Goal: Task Accomplishment & Management: Manage account settings

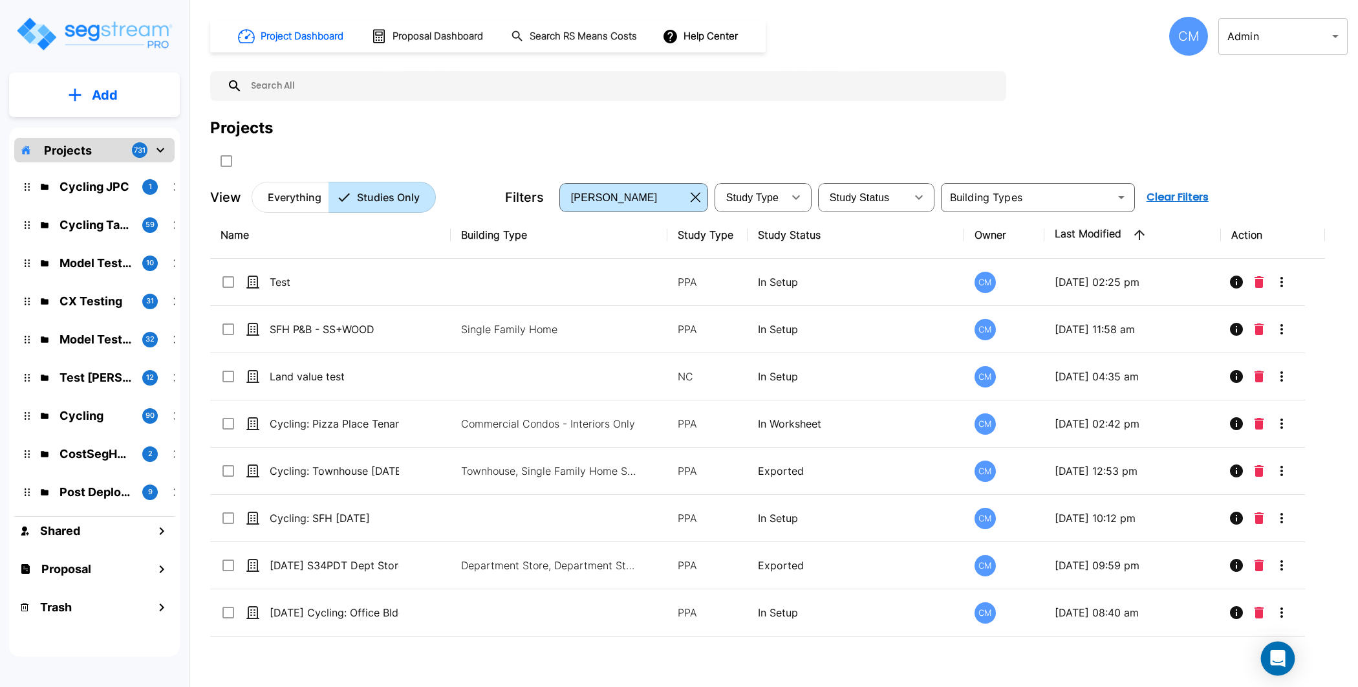
click at [1276, 666] on div "Open Intercom Messenger" at bounding box center [1278, 659] width 34 height 34
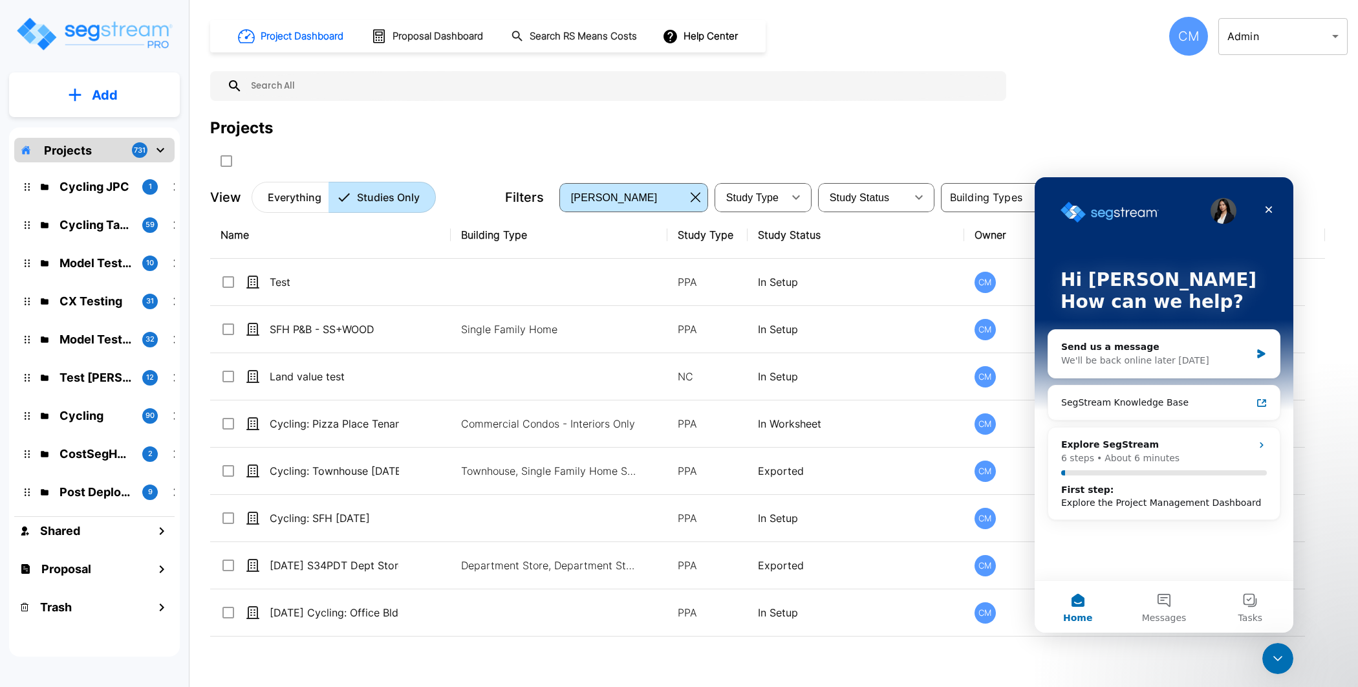
click at [1282, 641] on div "Project Dashboard Proposal Dashboard Search RS Means Costs Help Center CM Admin…" at bounding box center [779, 343] width 1158 height 687
click at [1279, 641] on html at bounding box center [1276, 656] width 31 height 31
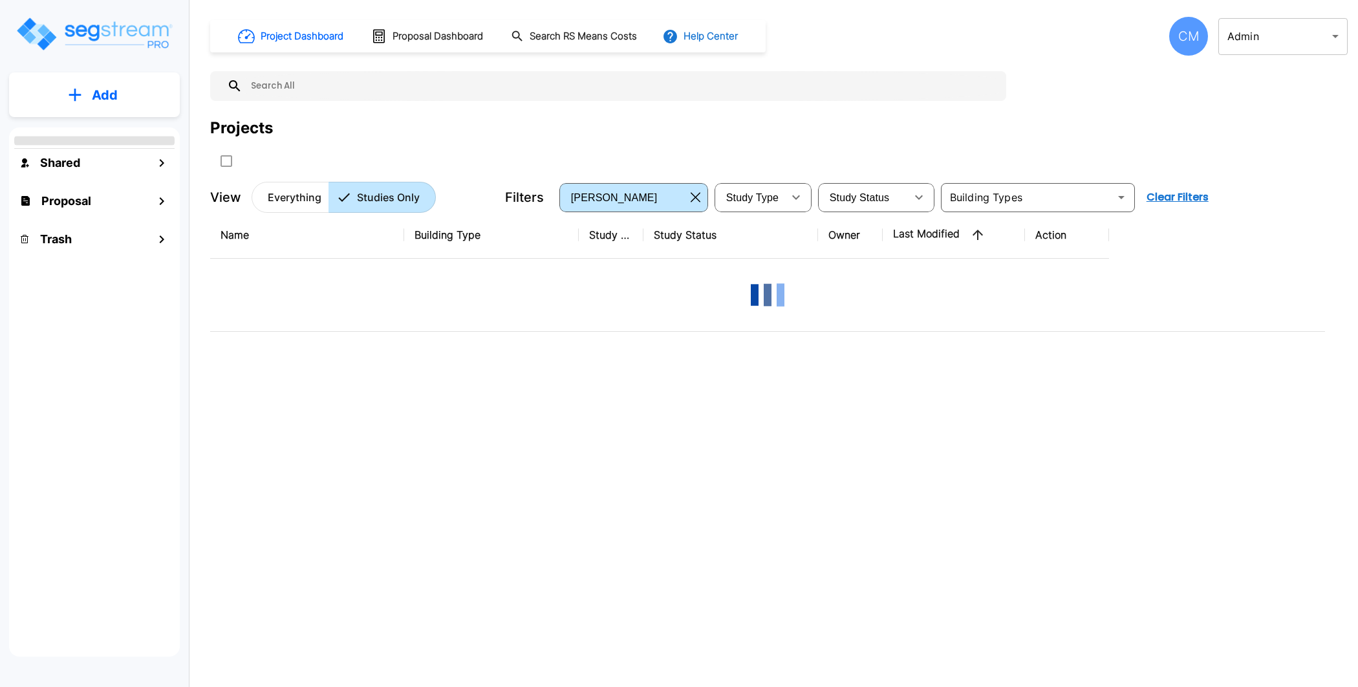
click at [720, 42] on button "Help Center" at bounding box center [701, 36] width 83 height 25
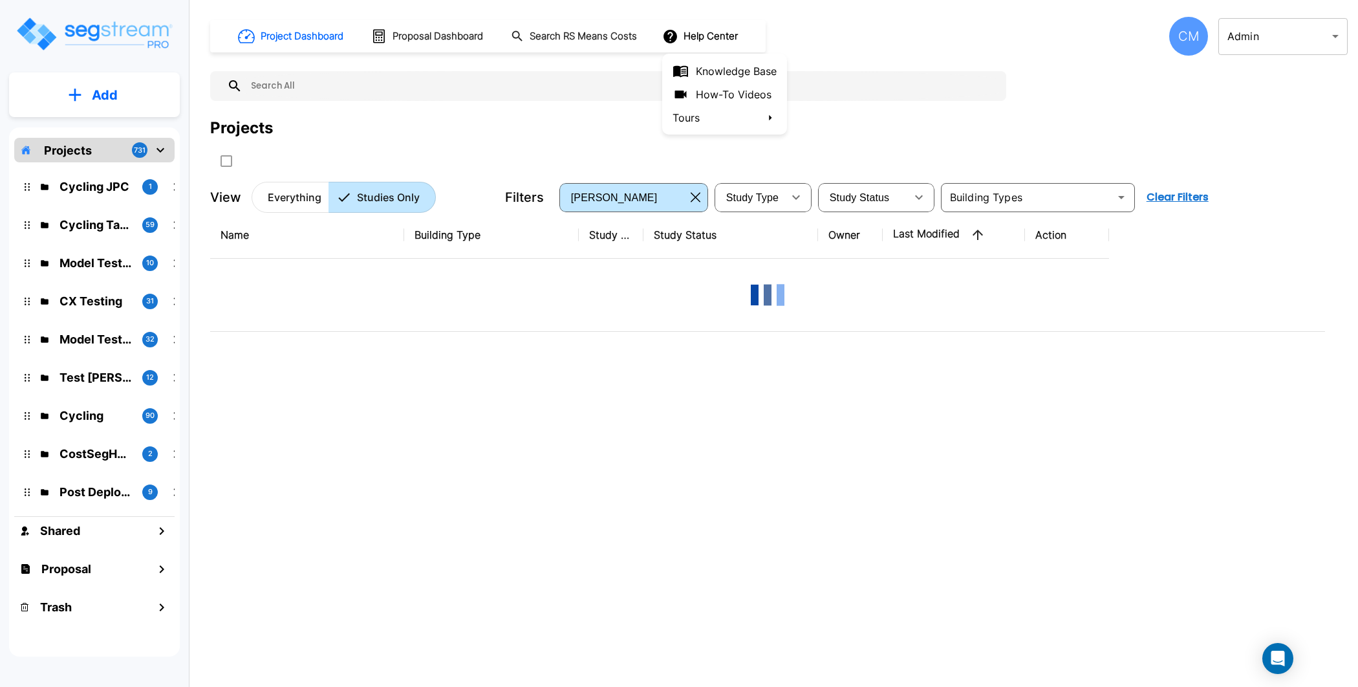
click at [740, 115] on li "Tours" at bounding box center [724, 117] width 125 height 23
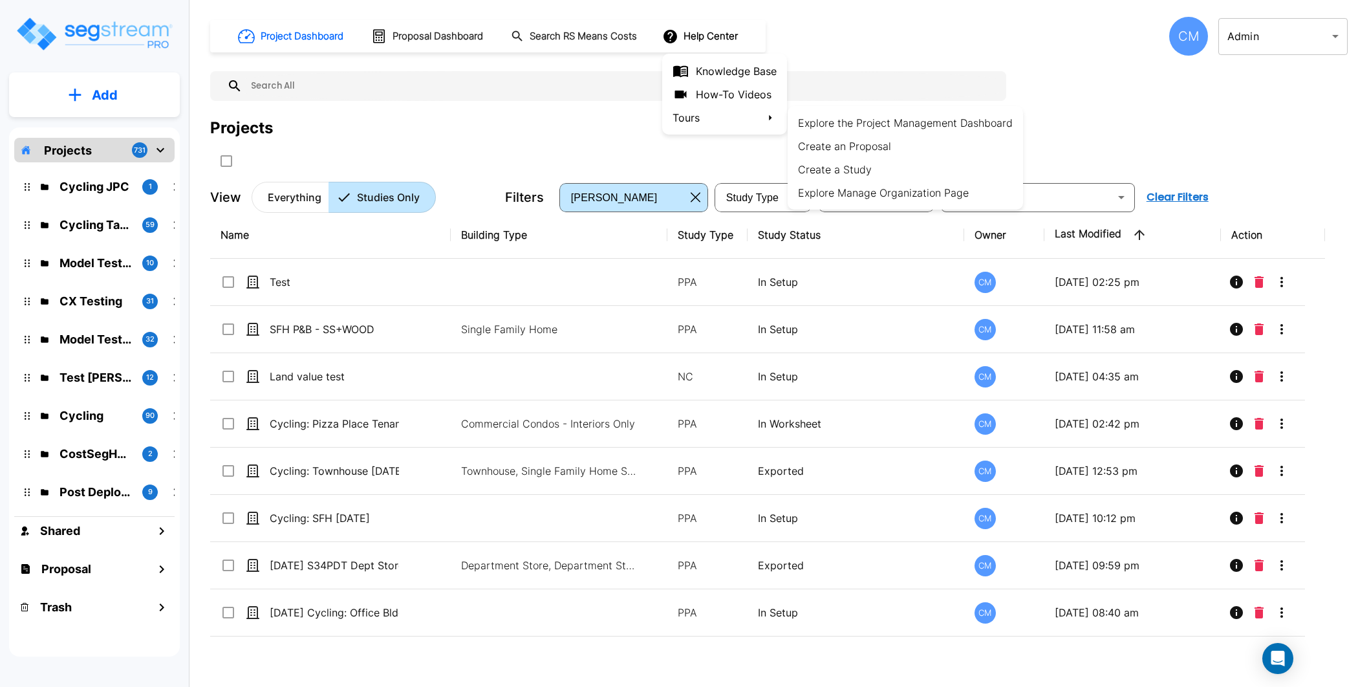
click at [1189, 37] on div at bounding box center [679, 343] width 1358 height 687
click at [1192, 46] on div at bounding box center [679, 343] width 1358 height 687
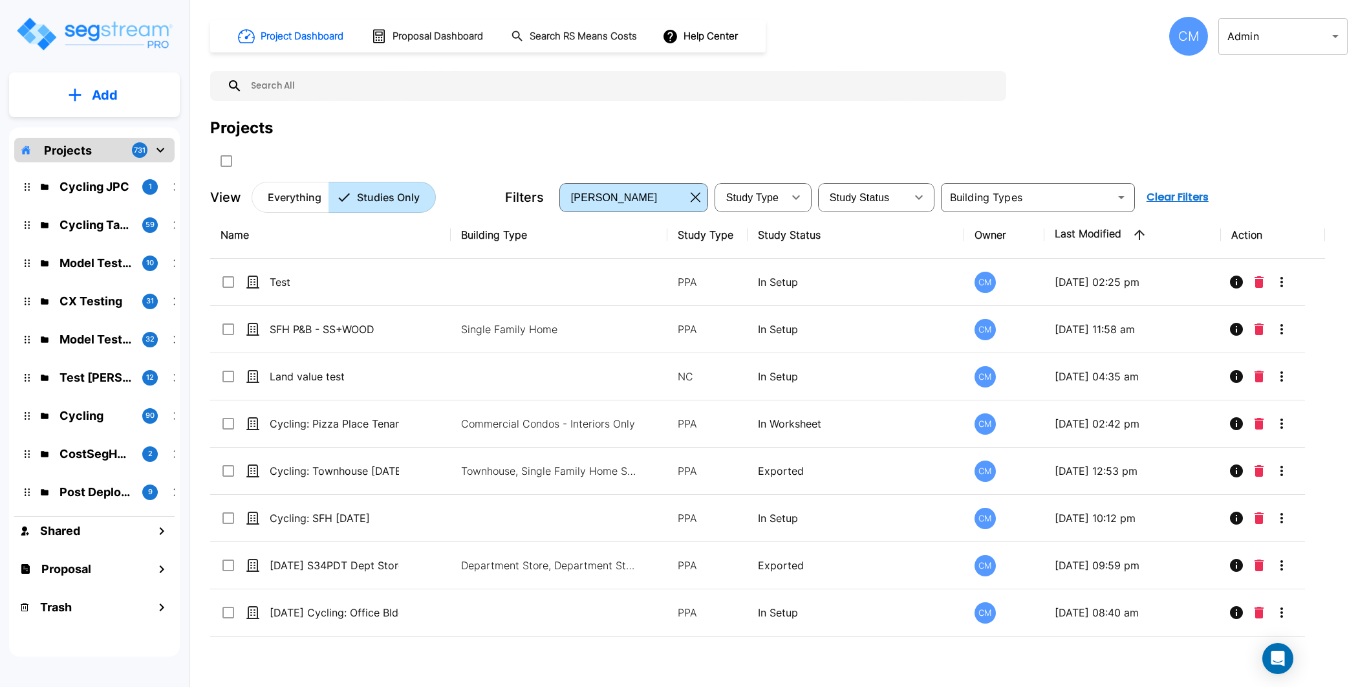
click at [1193, 41] on div "CM" at bounding box center [1188, 36] width 39 height 39
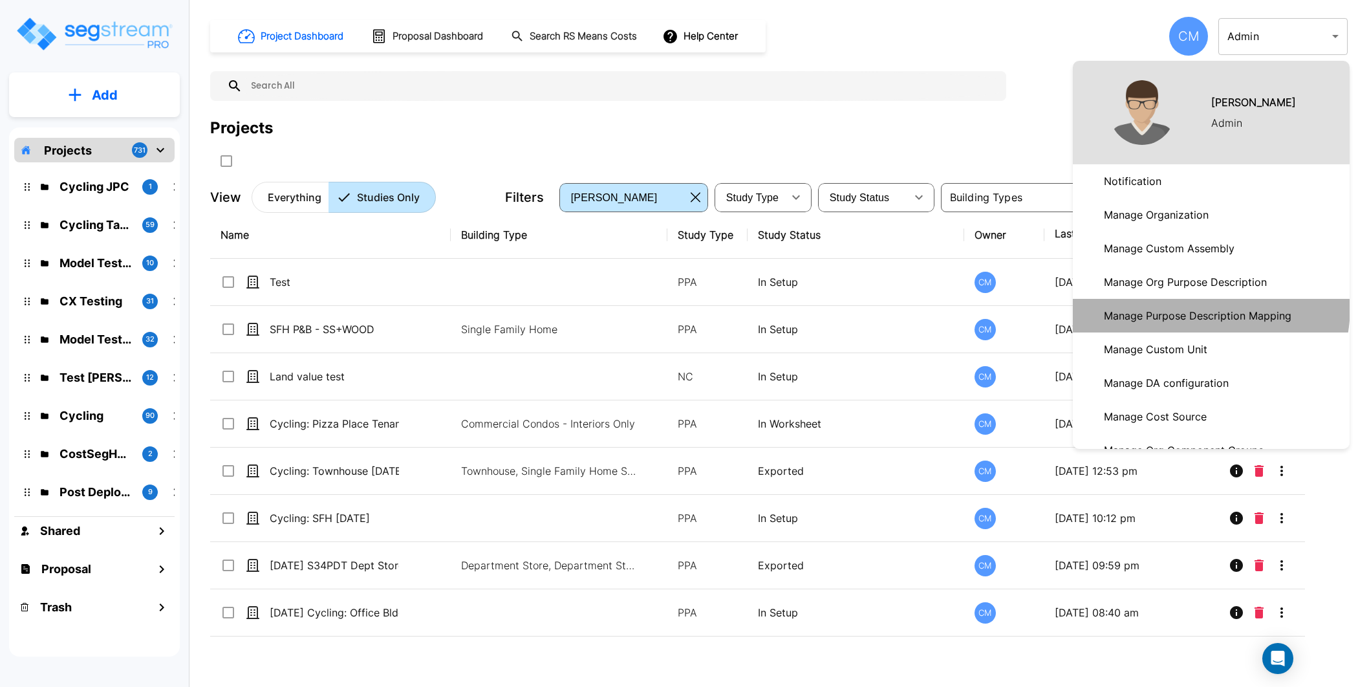
click at [1173, 305] on p "Manage Purpose Description Mapping" at bounding box center [1198, 316] width 198 height 26
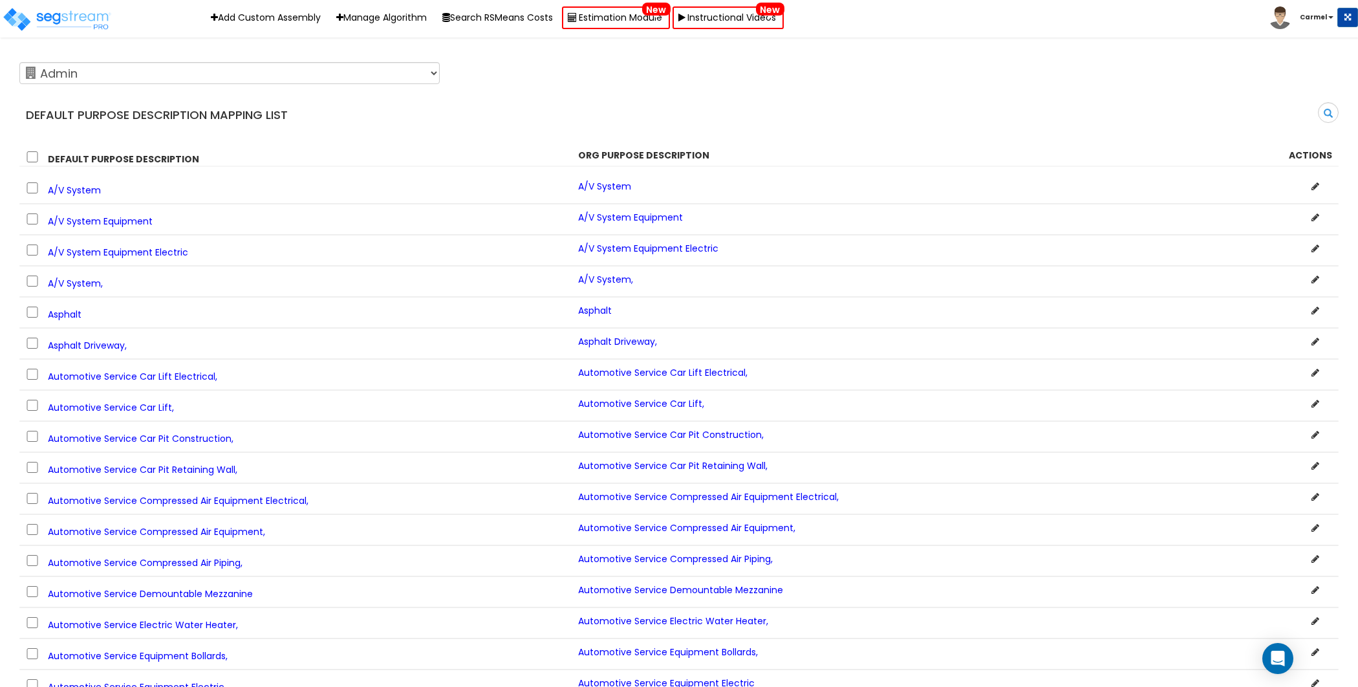
click at [1315, 184] on icon at bounding box center [1316, 186] width 8 height 9
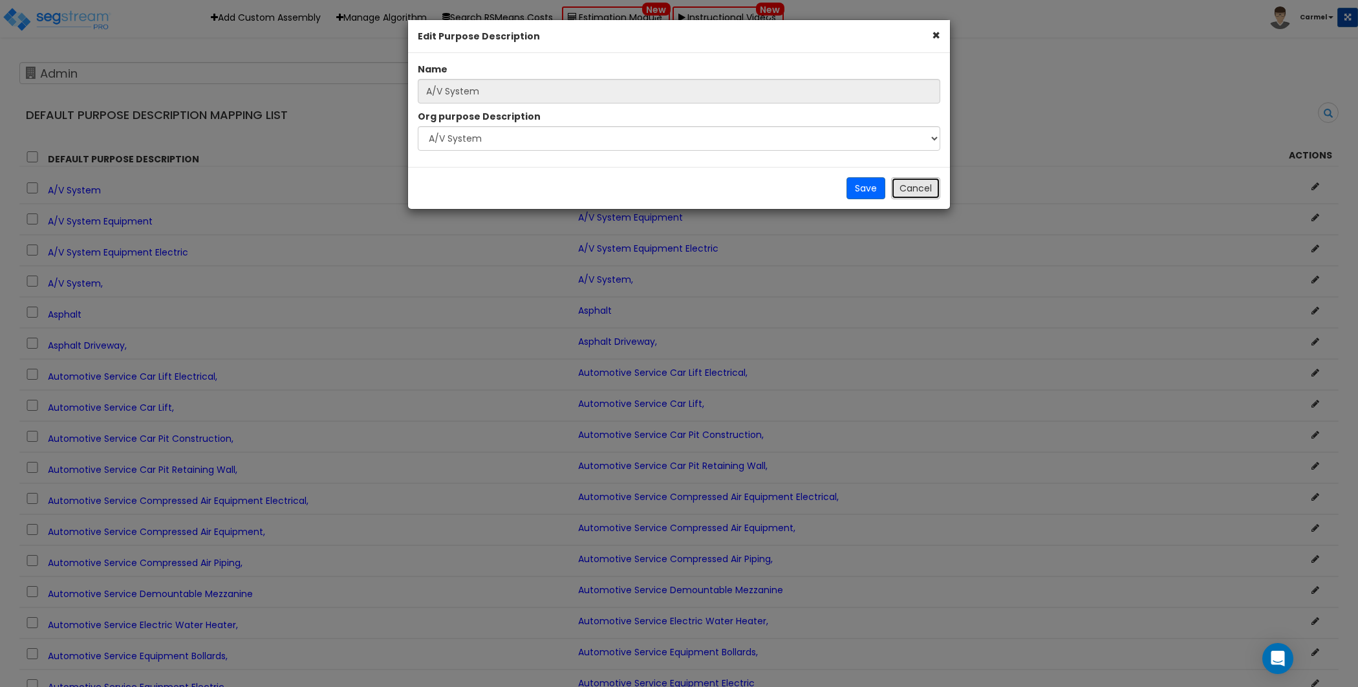
click at [909, 191] on button "Cancel" at bounding box center [915, 188] width 49 height 22
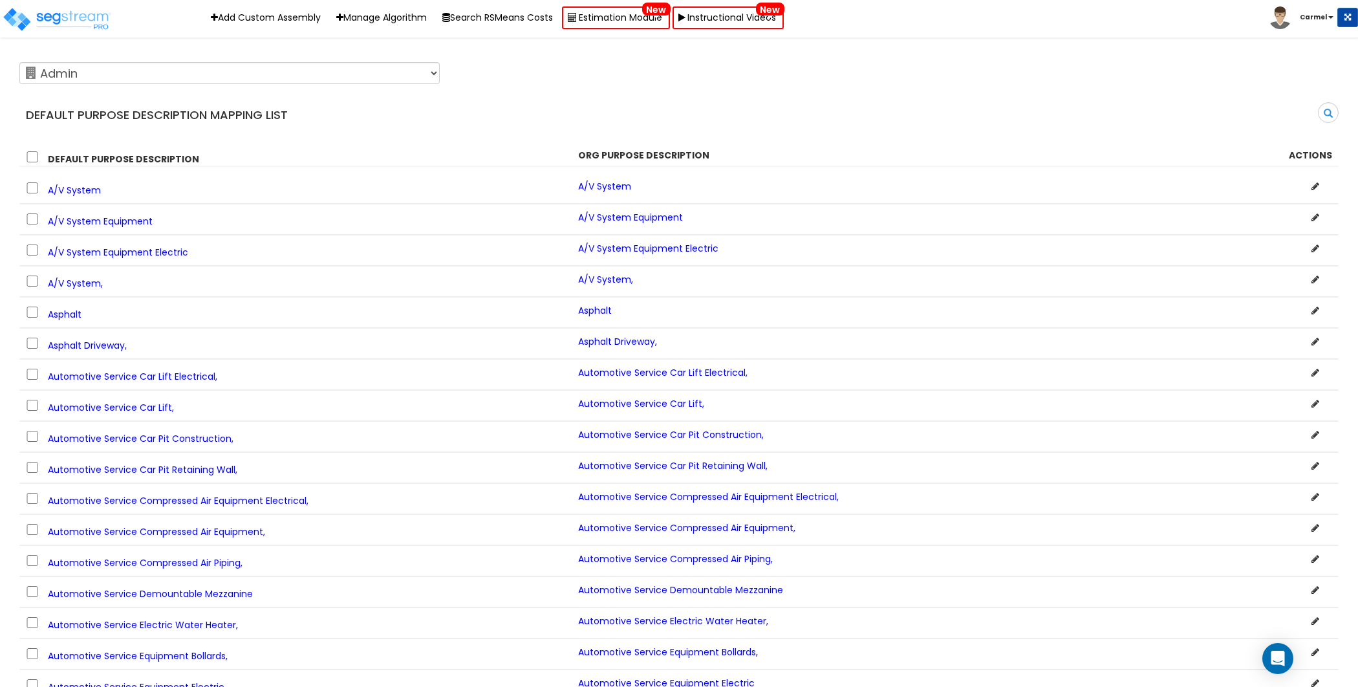
click at [1312, 16] on b "Carmel" at bounding box center [1313, 17] width 27 height 10
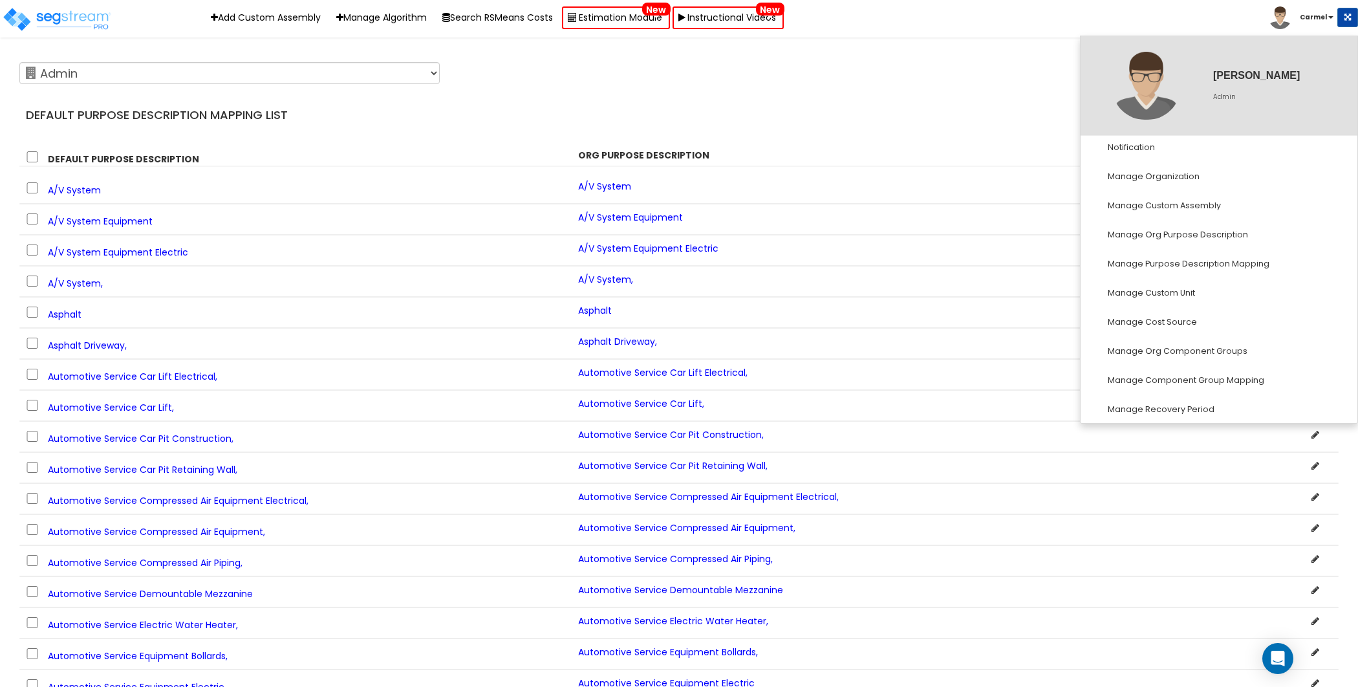
click at [782, 113] on div "Search" at bounding box center [1013, 117] width 669 height 30
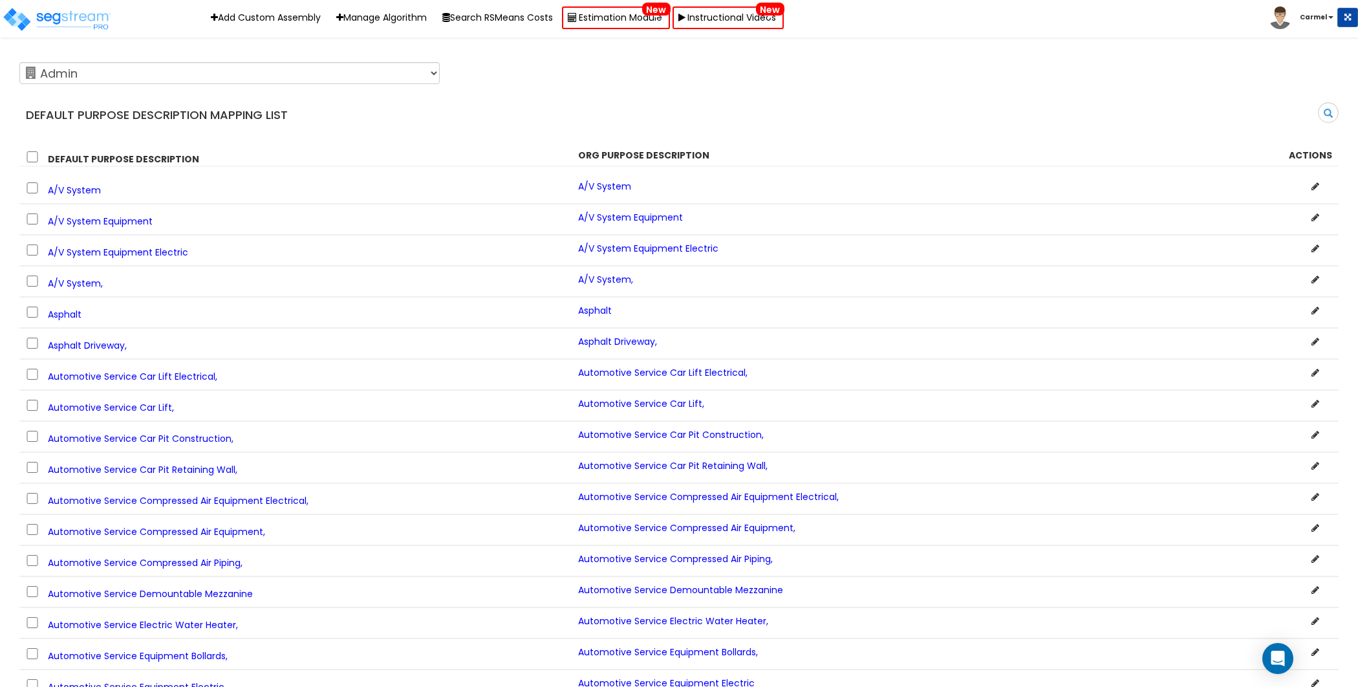
click at [78, 190] on span "A/V System" at bounding box center [74, 190] width 53 height 13
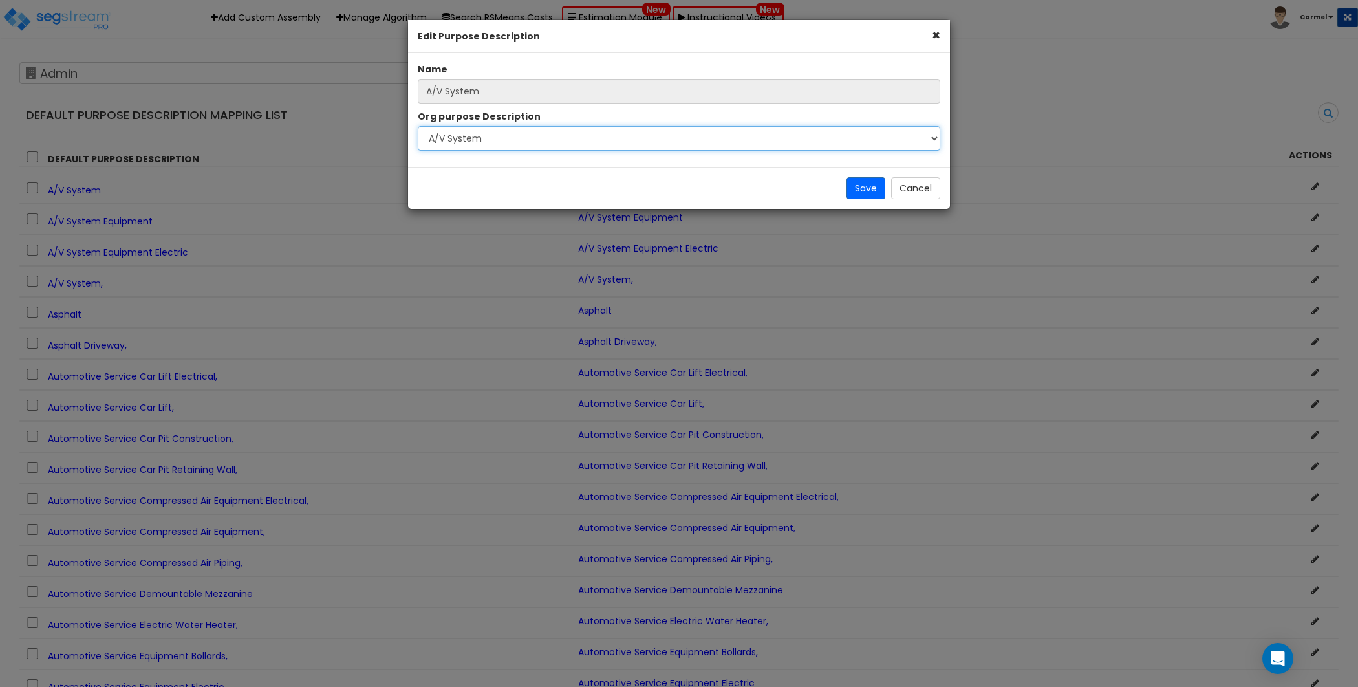
click at [911, 133] on select "Select A New Purpose Descrip A/V System A/V System Equipment A/V System Equipme…" at bounding box center [679, 138] width 523 height 25
click at [937, 34] on button "×" at bounding box center [936, 35] width 8 height 14
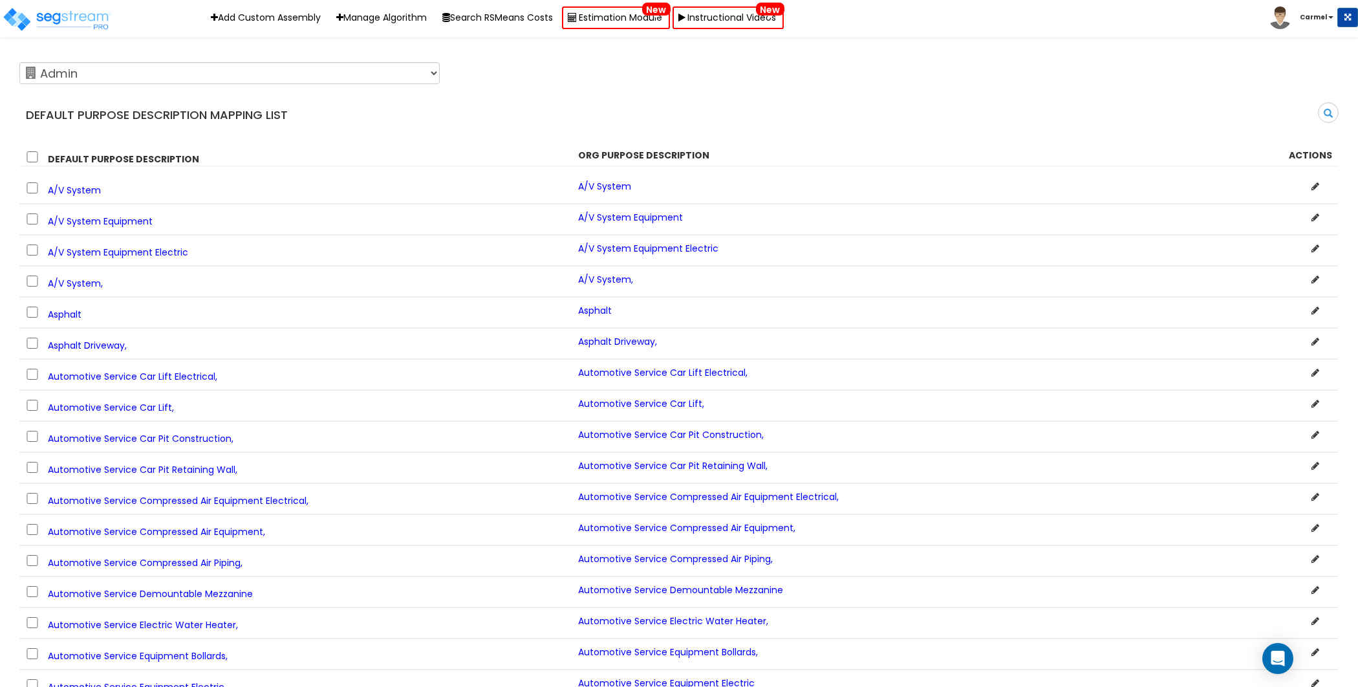
click at [998, 61] on div "123 Test 586 MHH Abaco ABGi Accelerated Realty Consultant, LLC Accelerated Real…" at bounding box center [669, 73] width 1319 height 32
click at [833, 102] on div "Search" at bounding box center [1013, 117] width 669 height 30
click at [1315, 187] on icon at bounding box center [1316, 186] width 8 height 9
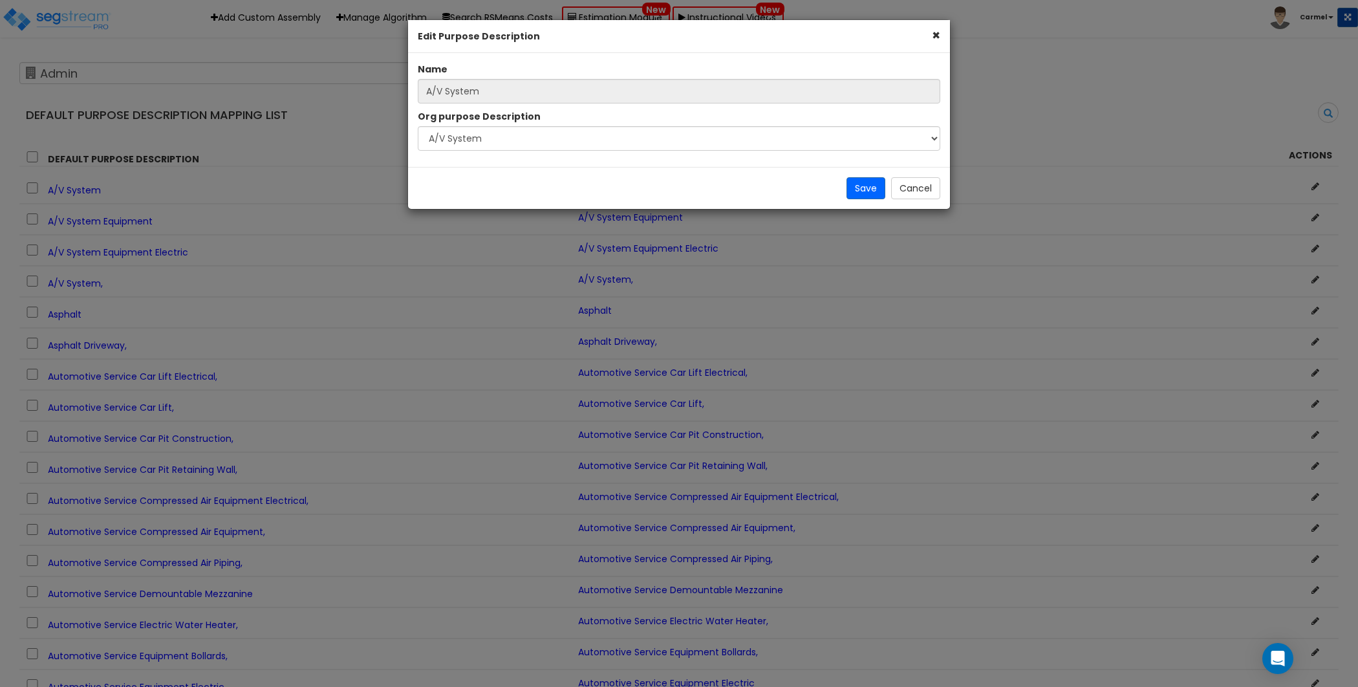
click at [937, 35] on button "×" at bounding box center [936, 35] width 8 height 14
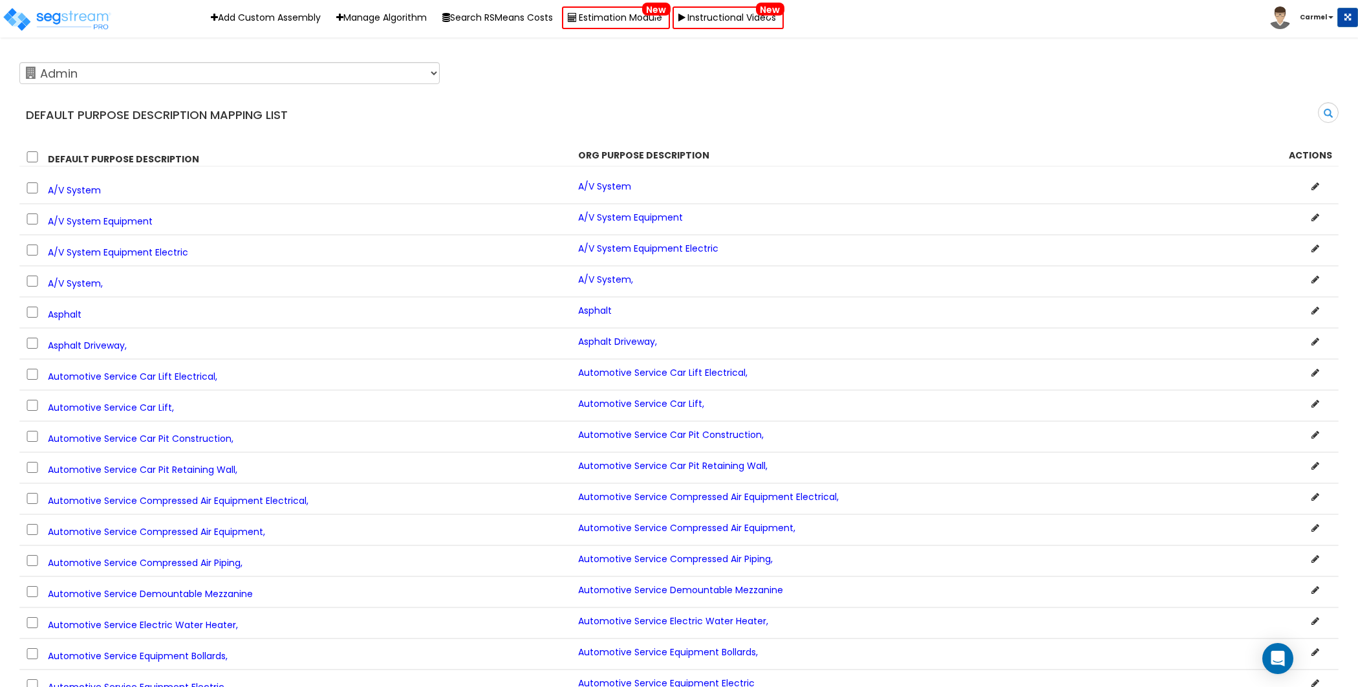
click at [970, 74] on div "123 Test 586 MHH Abaco ABGi Accelerated Realty Consultant, LLC Accelerated Real…" at bounding box center [669, 73] width 1319 height 32
click at [871, 131] on div "Search" at bounding box center [1013, 117] width 669 height 30
click at [1327, 24] on li "Carmel Carmel Matunog Admin Notification Manage Organization Manage Custom Asse…" at bounding box center [1313, 17] width 89 height 23
click at [1326, 20] on b "Carmel" at bounding box center [1313, 17] width 27 height 10
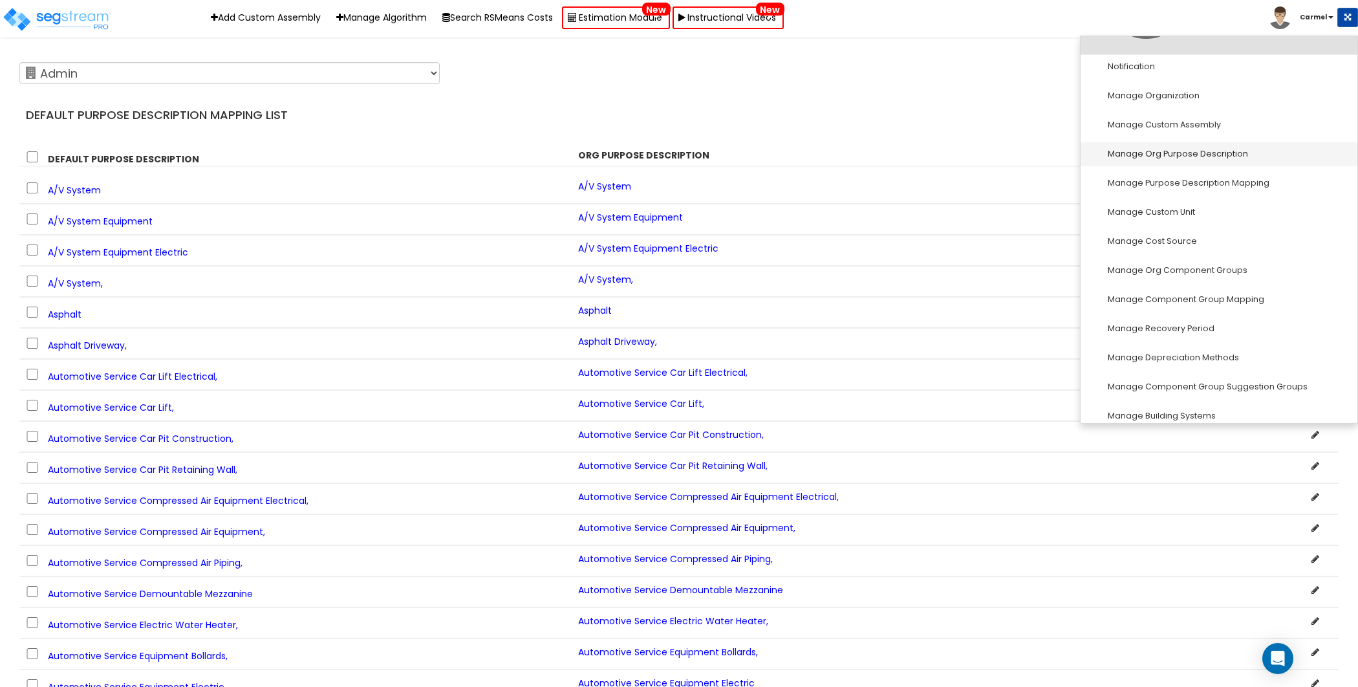
scroll to position [82, 0]
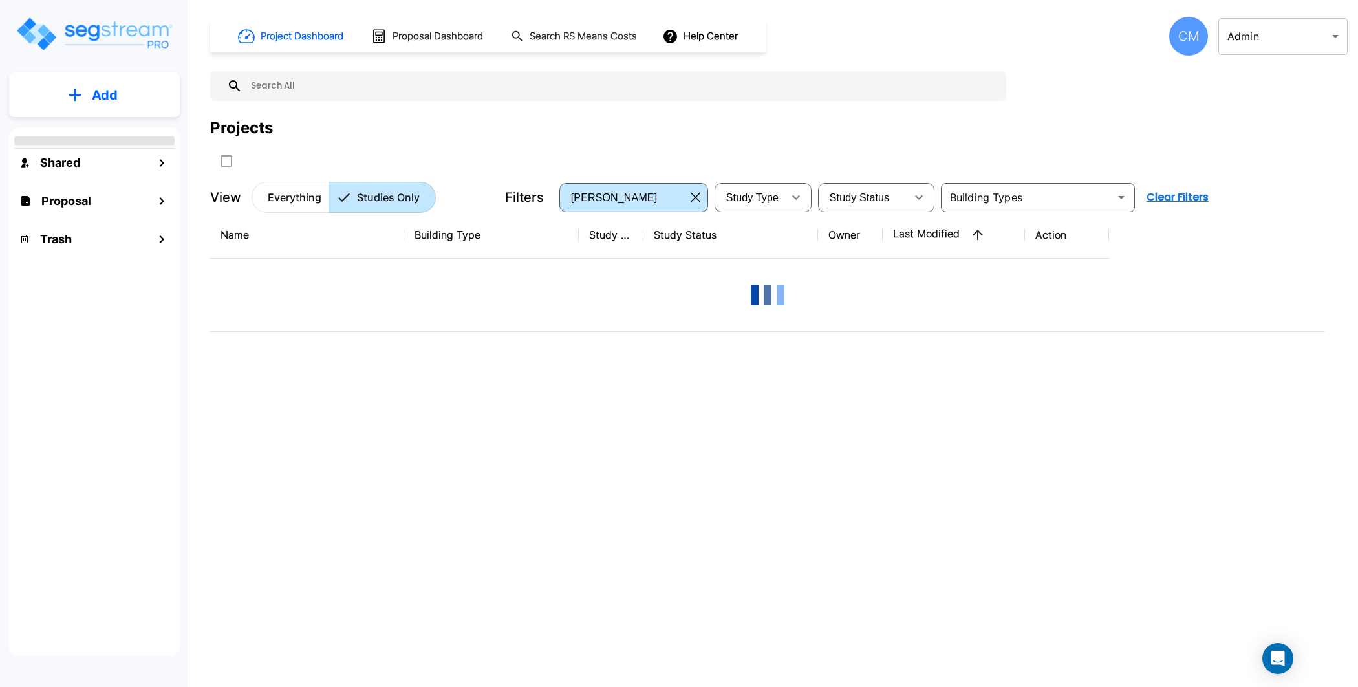
click at [1197, 39] on div "CM" at bounding box center [1188, 36] width 39 height 39
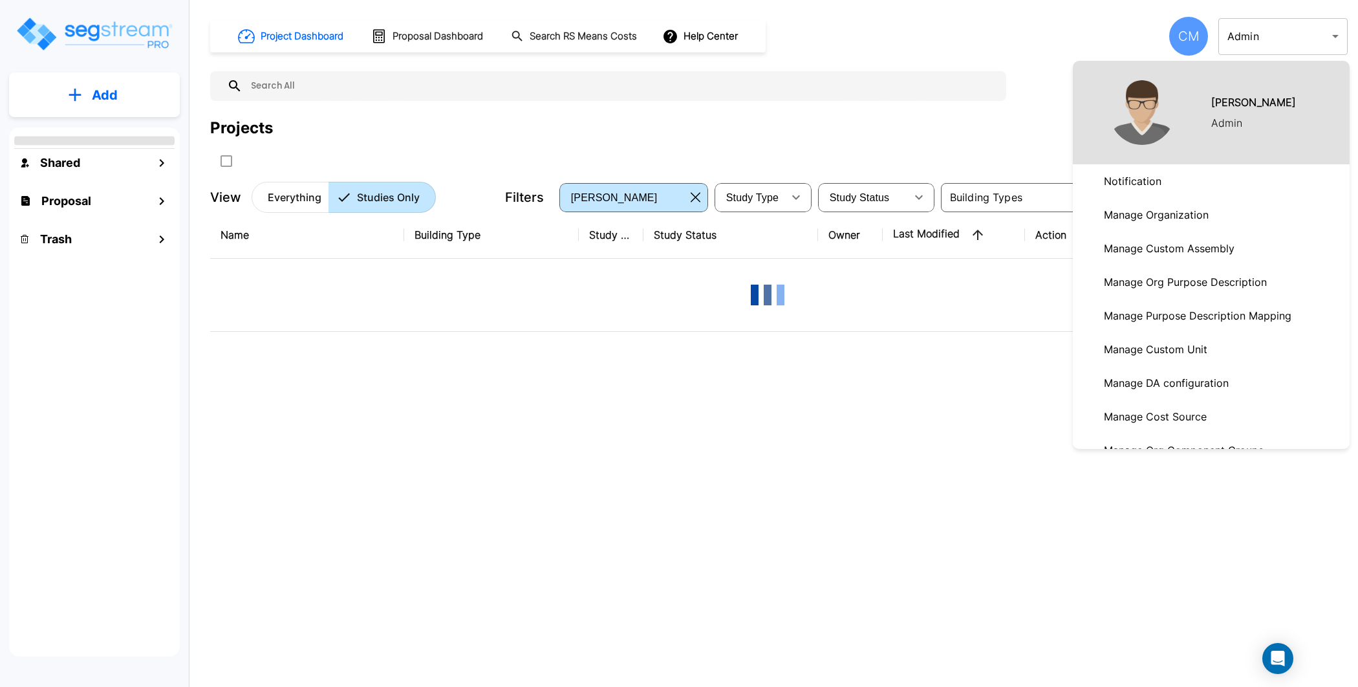
click at [1208, 284] on p "Manage Org Purpose Description" at bounding box center [1185, 282] width 173 height 26
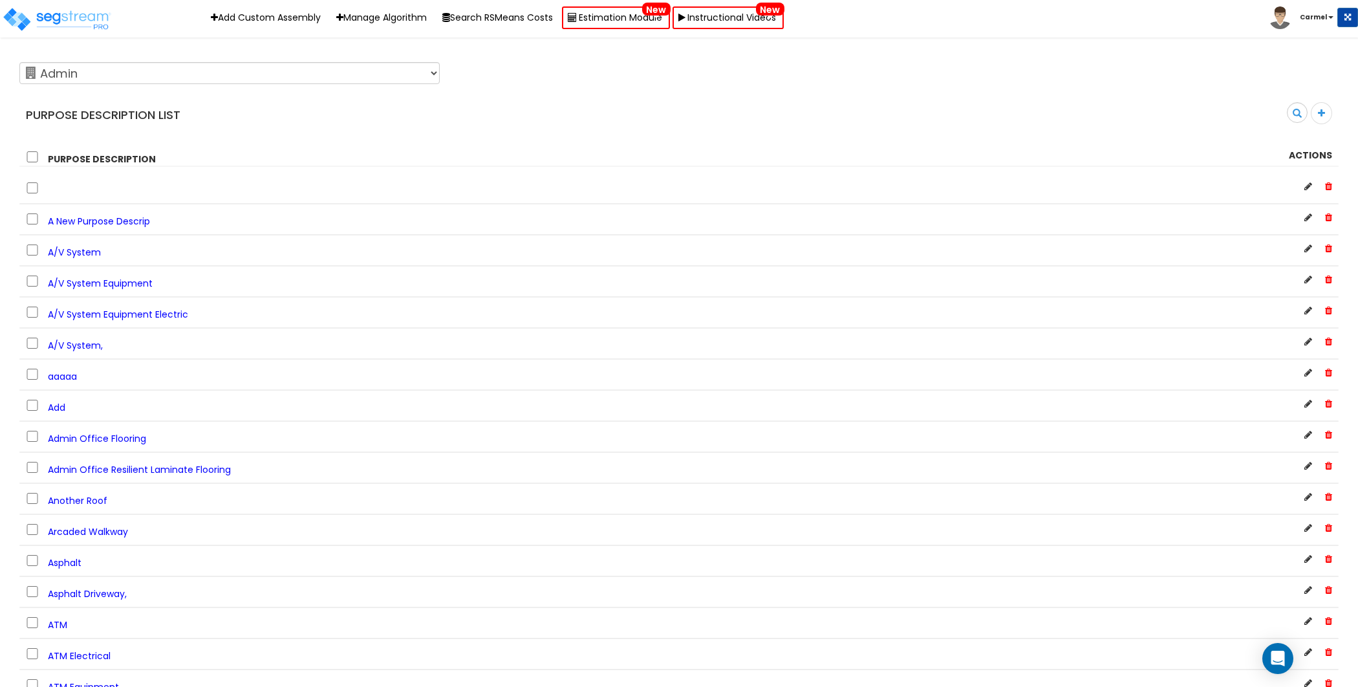
click at [107, 224] on span "A New Purpose Descrip" at bounding box center [99, 221] width 102 height 13
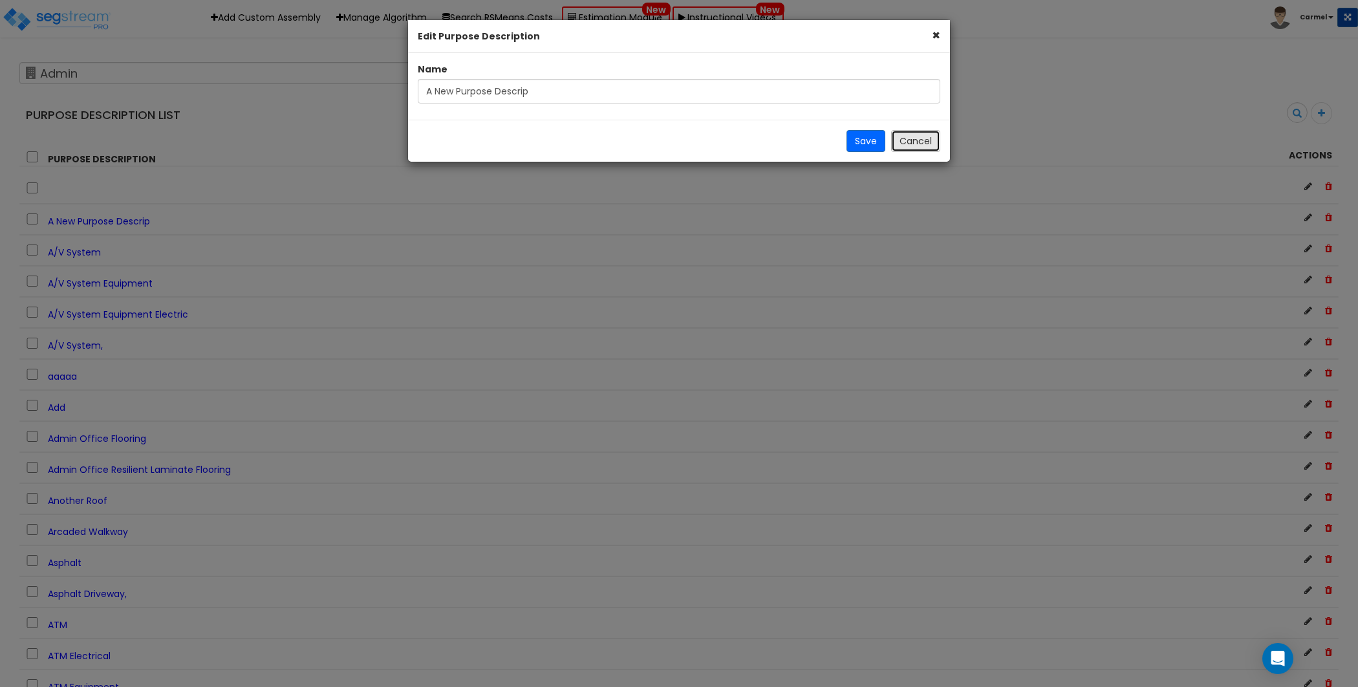
click at [934, 147] on button "Cancel" at bounding box center [915, 141] width 49 height 22
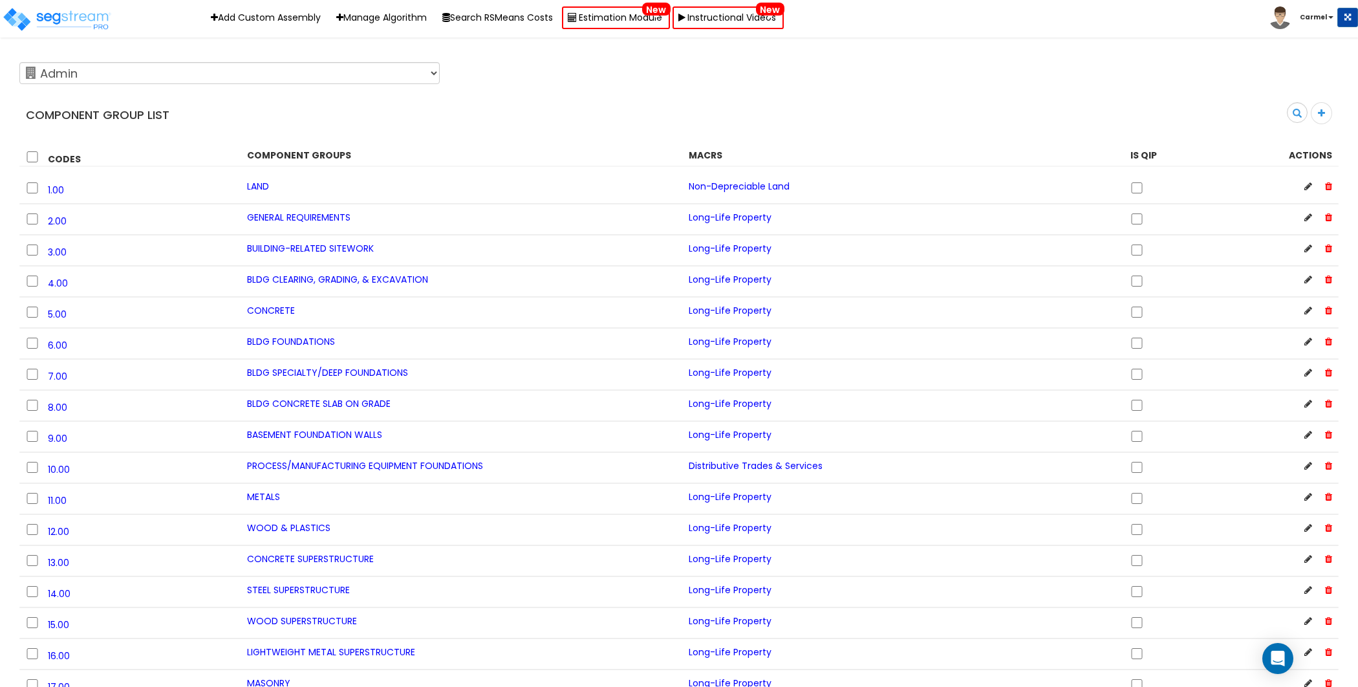
click at [1312, 14] on b "Carmel" at bounding box center [1313, 17] width 27 height 10
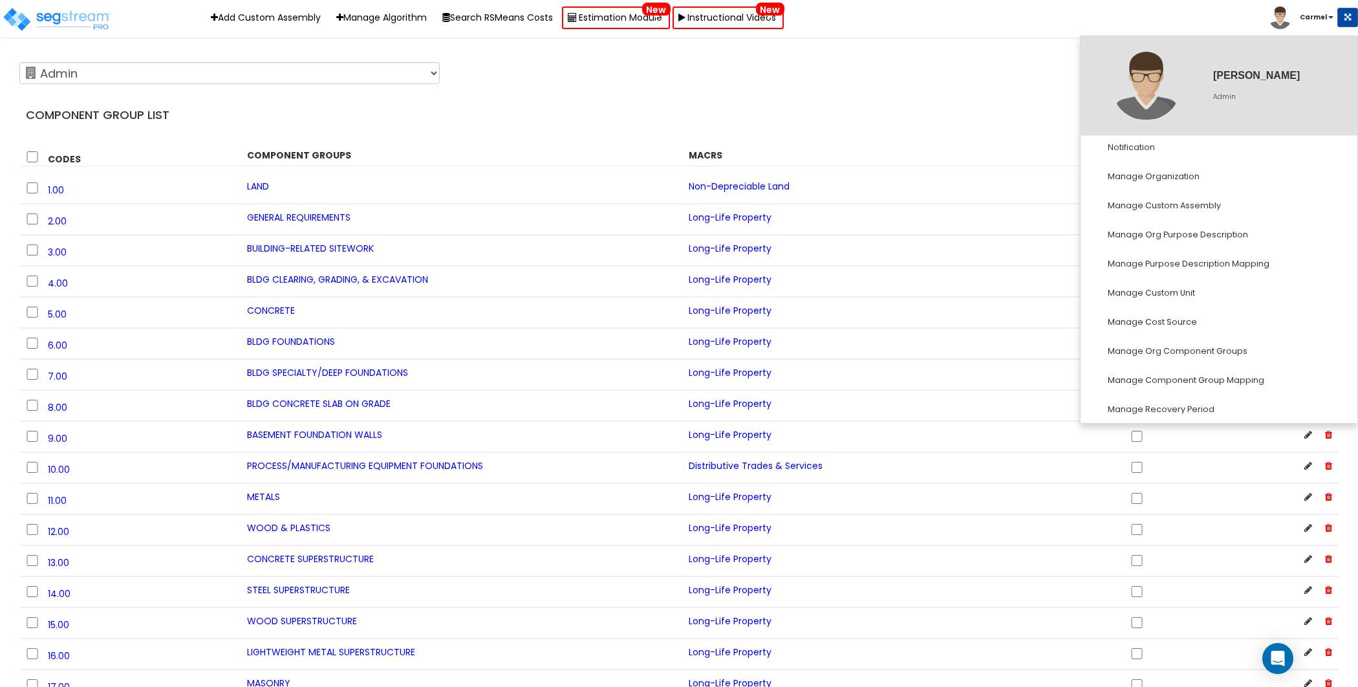
click at [926, 27] on div "Toggle navigation Add Custom Assembly Manage Algorithm Search RSMeans Costs Est…" at bounding box center [679, 19] width 1358 height 38
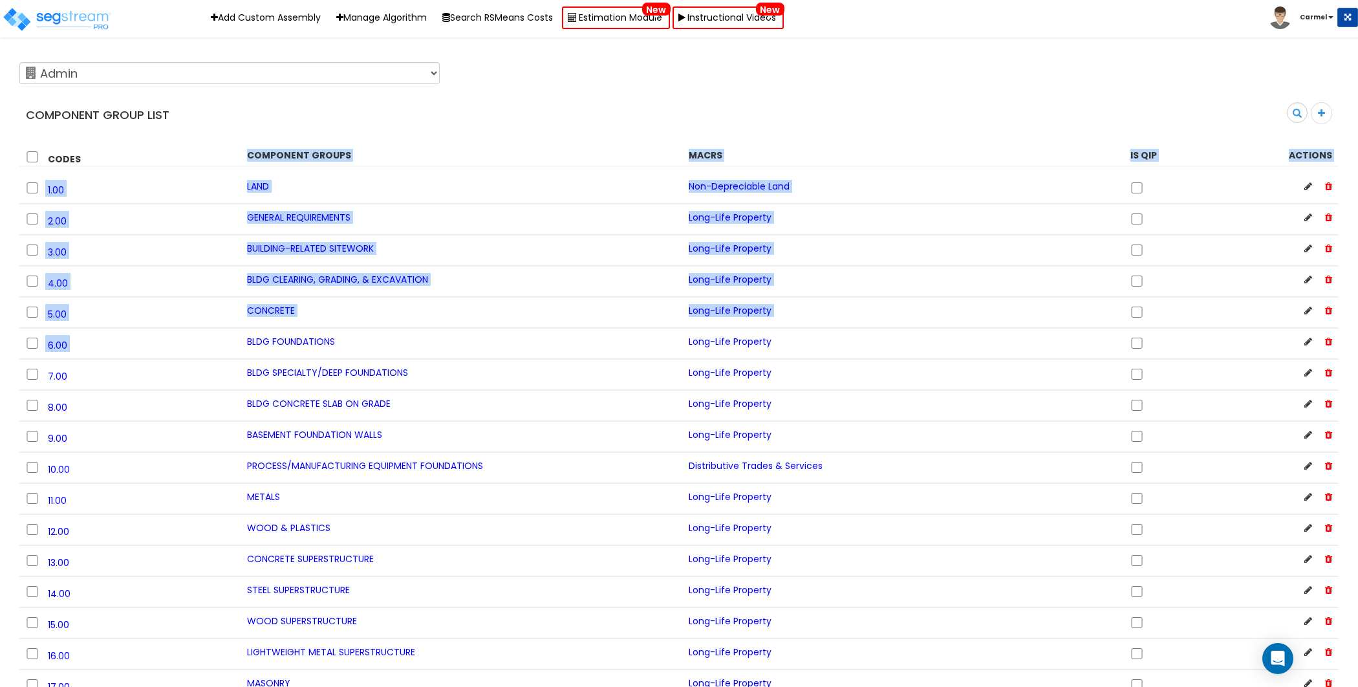
drag, startPoint x: 250, startPoint y: 155, endPoint x: 428, endPoint y: 329, distance: 249.3
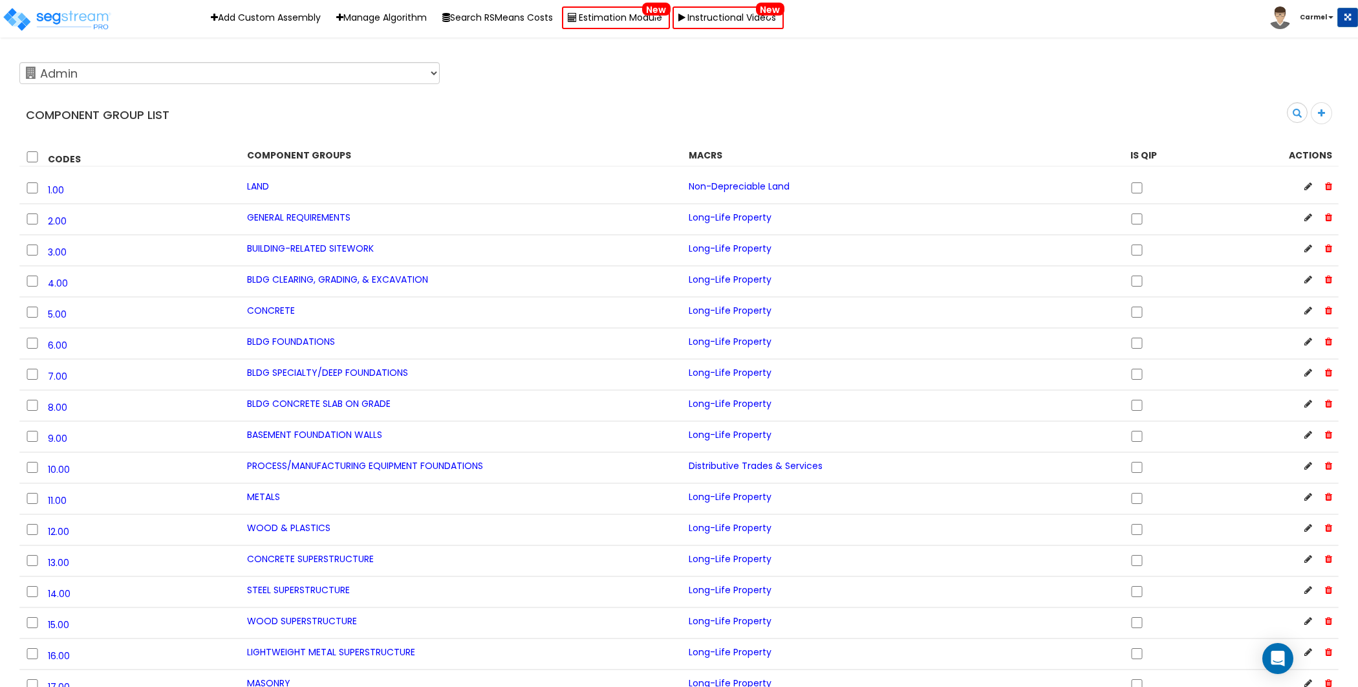
click at [534, 101] on div "Component Group List Search" at bounding box center [679, 95] width 1339 height 76
click at [986, 82] on div "123 Test 586 MHH [GEOGRAPHIC_DATA] ABGi Accelerated Realty Consultant, LLC Acce…" at bounding box center [669, 73] width 1319 height 32
click at [1307, 188] on icon at bounding box center [1309, 186] width 8 height 9
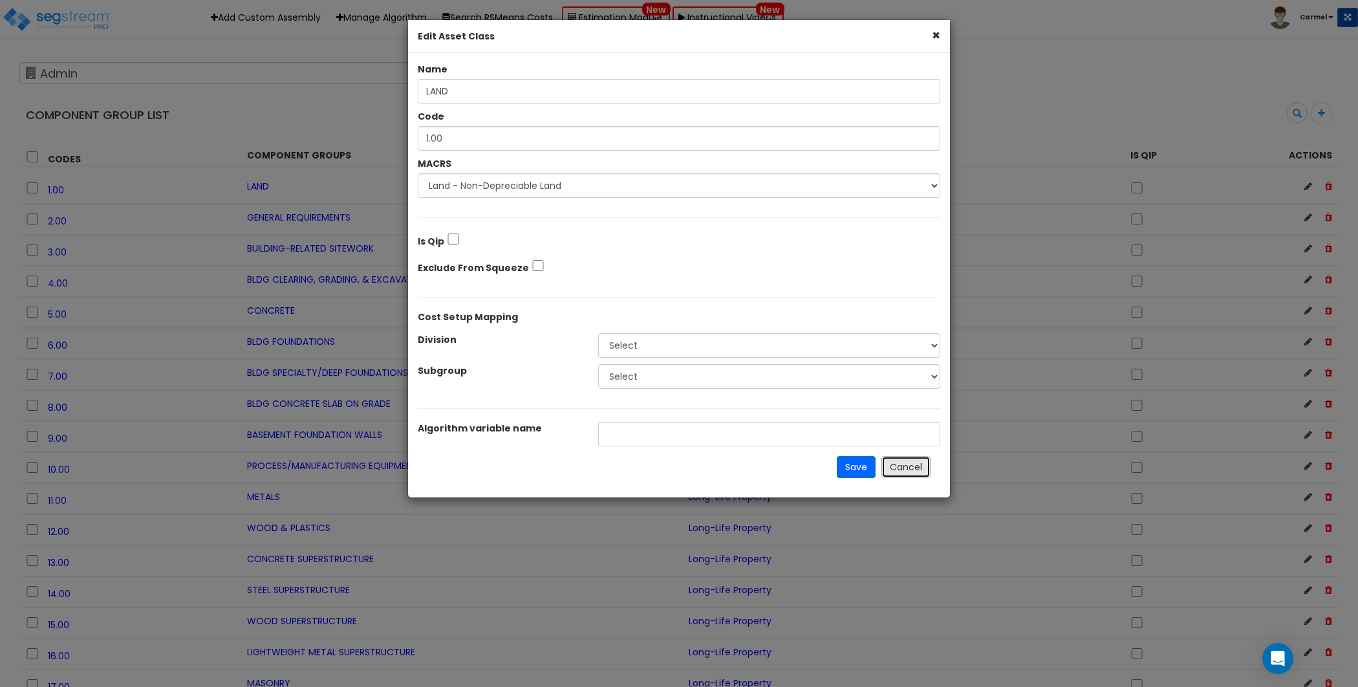
click at [922, 471] on button "Cancel" at bounding box center [906, 467] width 49 height 22
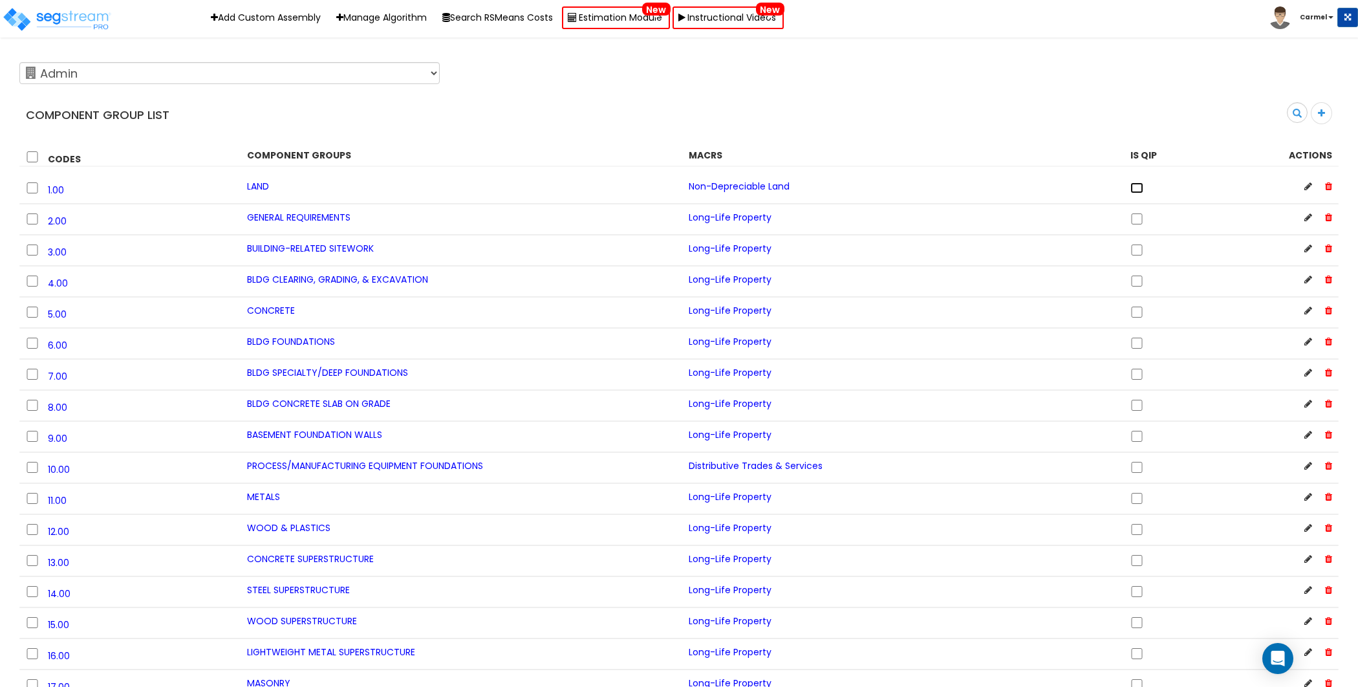
click at [1138, 189] on input "checkbox" at bounding box center [1137, 187] width 13 height 11
checkbox input "true"
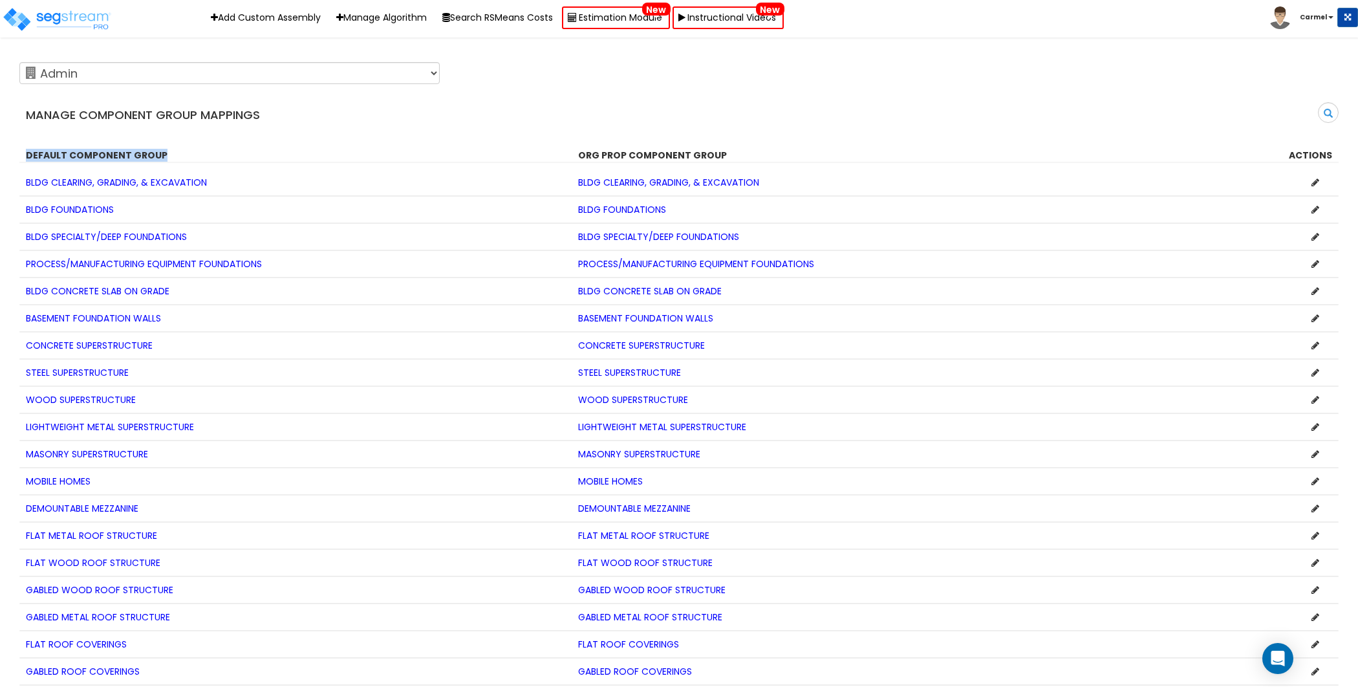
drag, startPoint x: 24, startPoint y: 155, endPoint x: 160, endPoint y: 153, distance: 136.5
click at [160, 153] on div "Default Component Group" at bounding box center [292, 155] width 552 height 13
click at [17, 153] on div "Default Component Group" at bounding box center [292, 155] width 552 height 13
drag, startPoint x: 15, startPoint y: 154, endPoint x: 207, endPoint y: 163, distance: 192.3
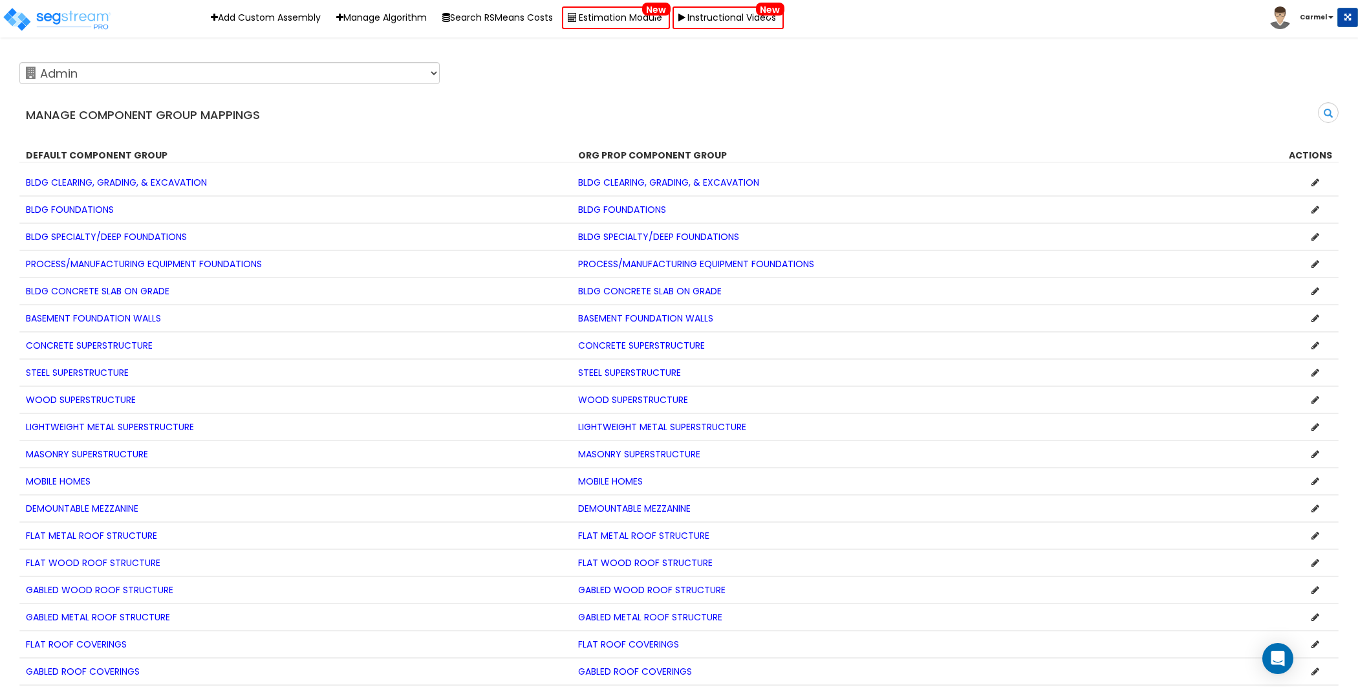
click at [878, 70] on div "123 Test 586 MHH Abaco ABGi Accelerated Realty Consultant, LLC Accelerated Real…" at bounding box center [669, 73] width 1319 height 32
click at [119, 182] on span "BLDG CLEARING, GRADING, & EXCAVATION" at bounding box center [116, 182] width 181 height 13
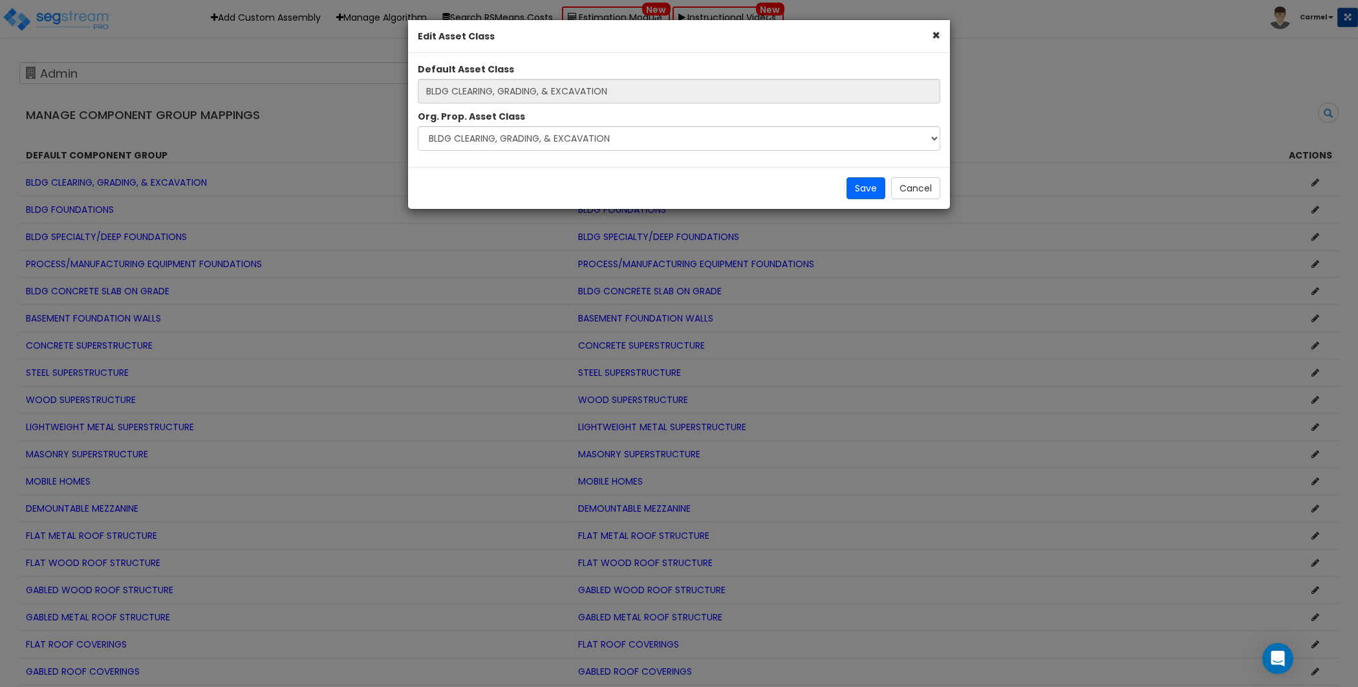
click at [142, 179] on div "× Edit Asset Class Default Asset Class BLDG CLEARING, GRADING, & EXCAVATION Org…" at bounding box center [679, 343] width 1358 height 687
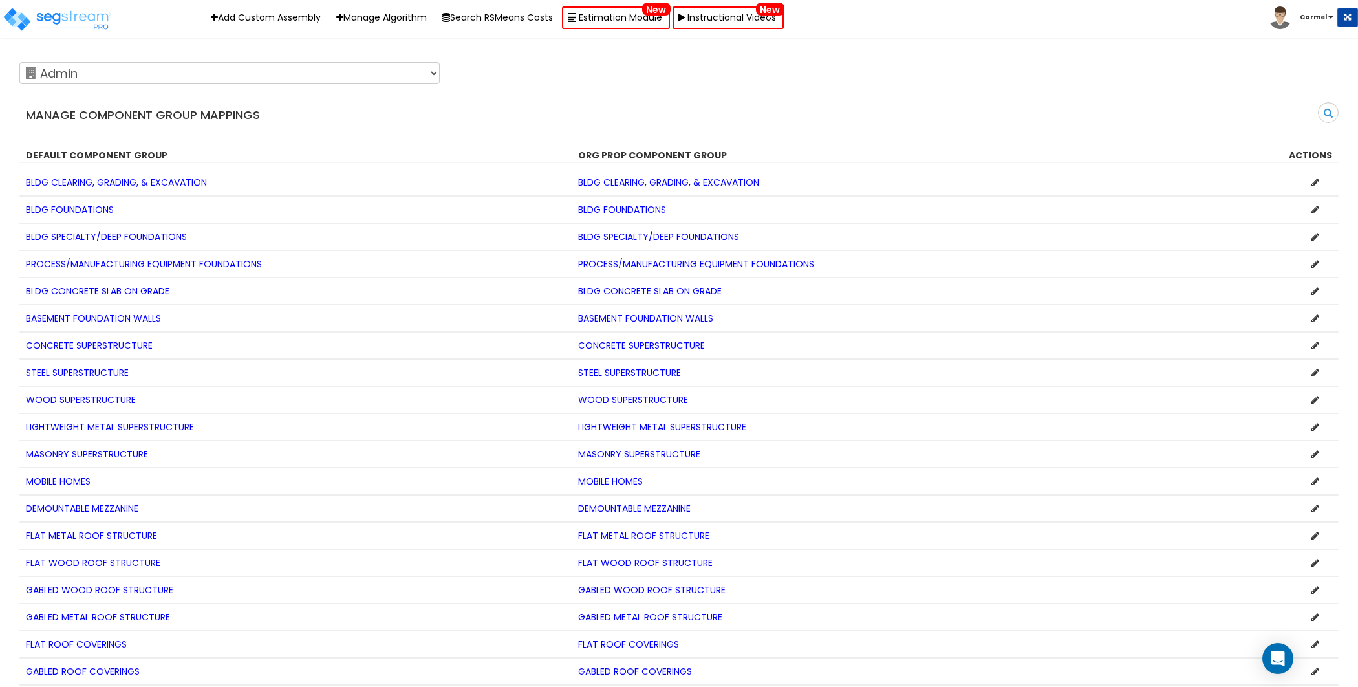
drag, startPoint x: 131, startPoint y: 180, endPoint x: 142, endPoint y: 180, distance: 11.0
click at [142, 180] on span "BLDG CLEARING, GRADING, & EXCAVATION" at bounding box center [116, 182] width 181 height 13
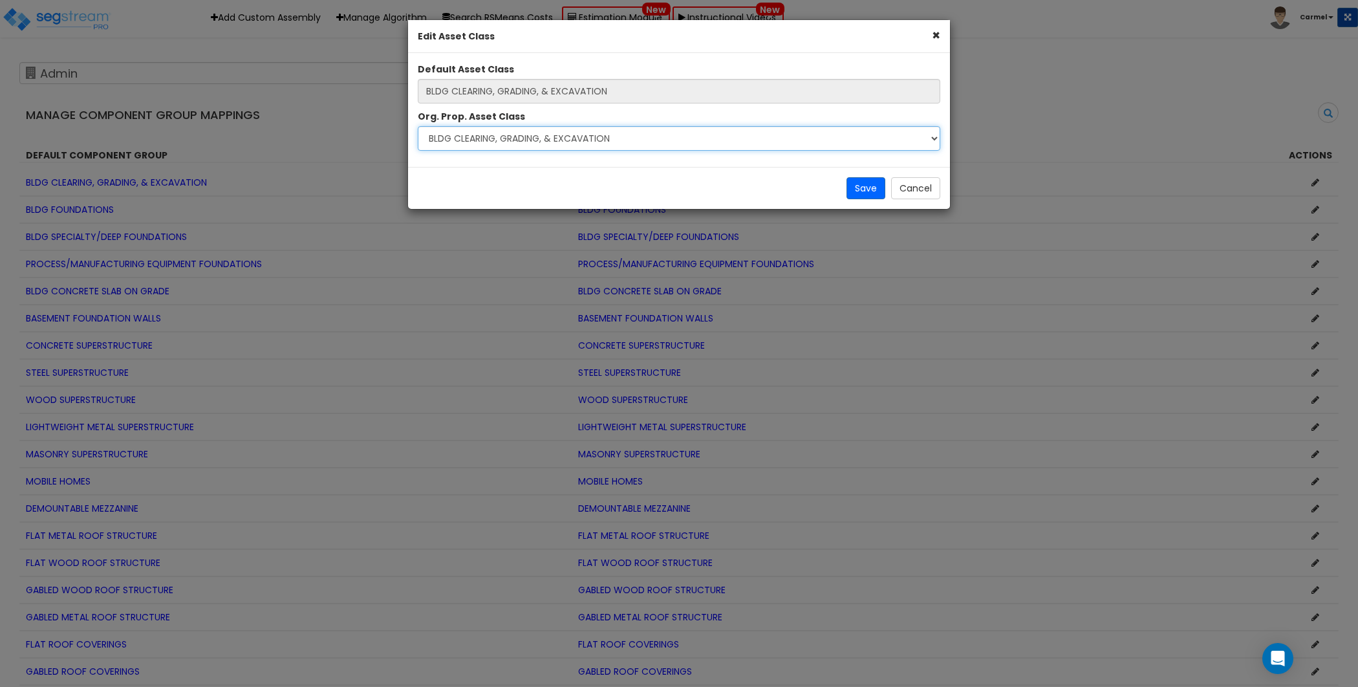
click at [718, 140] on select "Select ACOUSTIC PANELING AIR CURTAINS AIR CURTAINS ELECTRICAL ATM ELECTRICAL AT…" at bounding box center [679, 138] width 523 height 25
click at [914, 188] on button "Cancel" at bounding box center [915, 188] width 49 height 22
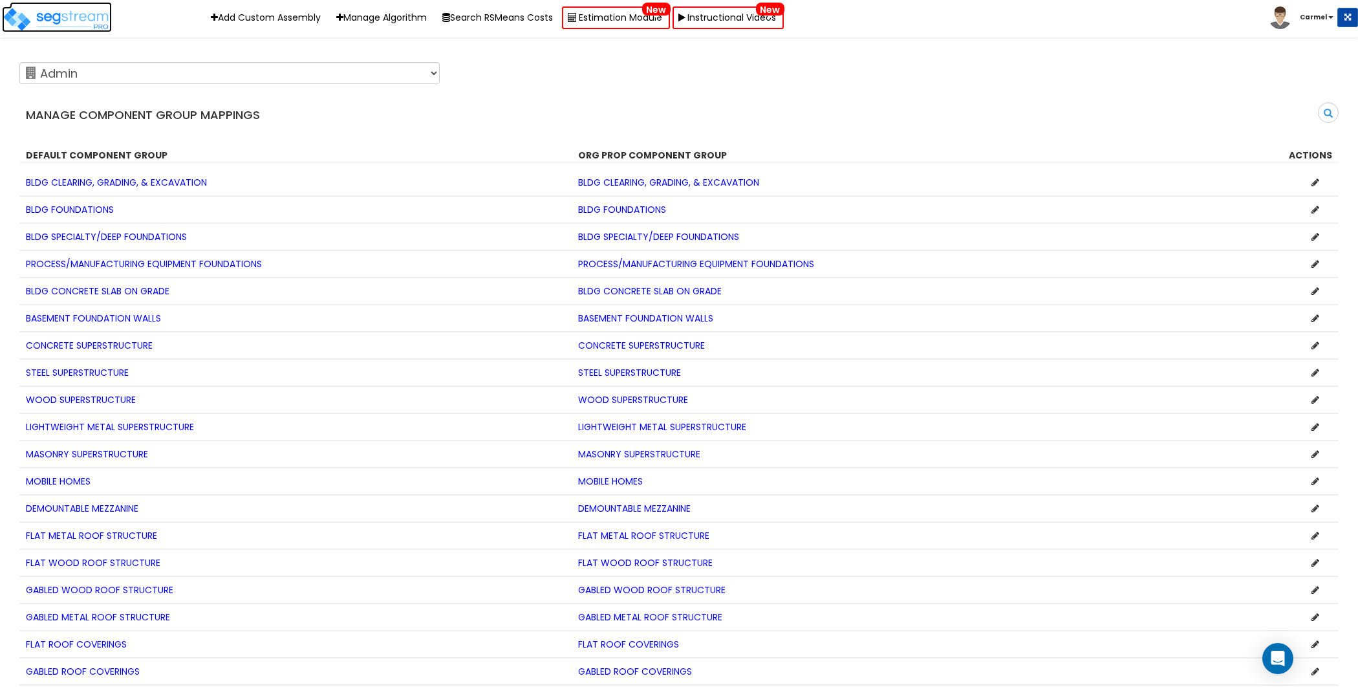
click at [92, 14] on img at bounding box center [57, 19] width 110 height 26
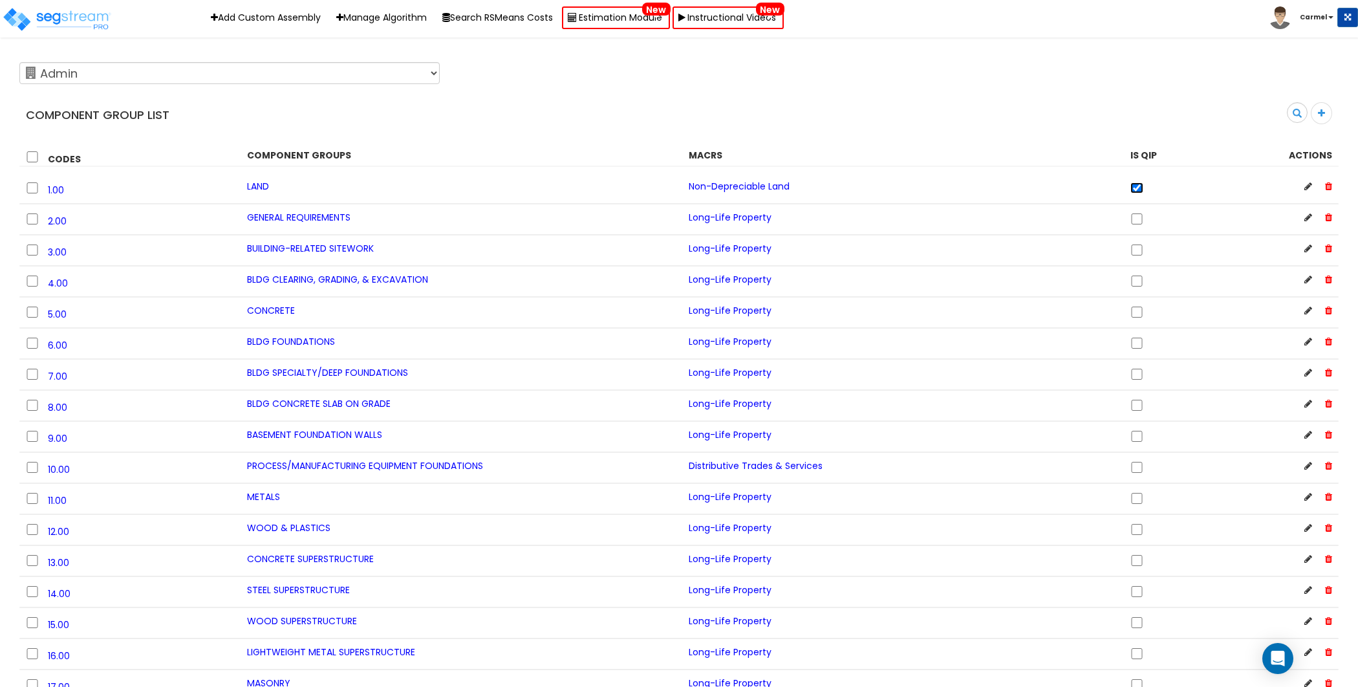
click at [1140, 189] on input "checkbox" at bounding box center [1137, 187] width 13 height 11
checkbox input "false"
click at [477, 57] on div "123 Test 586 MHH Abaco ABGi Accelerated Realty Consultant, LLC Accelerated Real…" at bounding box center [669, 73] width 1319 height 32
click at [911, 110] on div "Search" at bounding box center [1013, 117] width 669 height 30
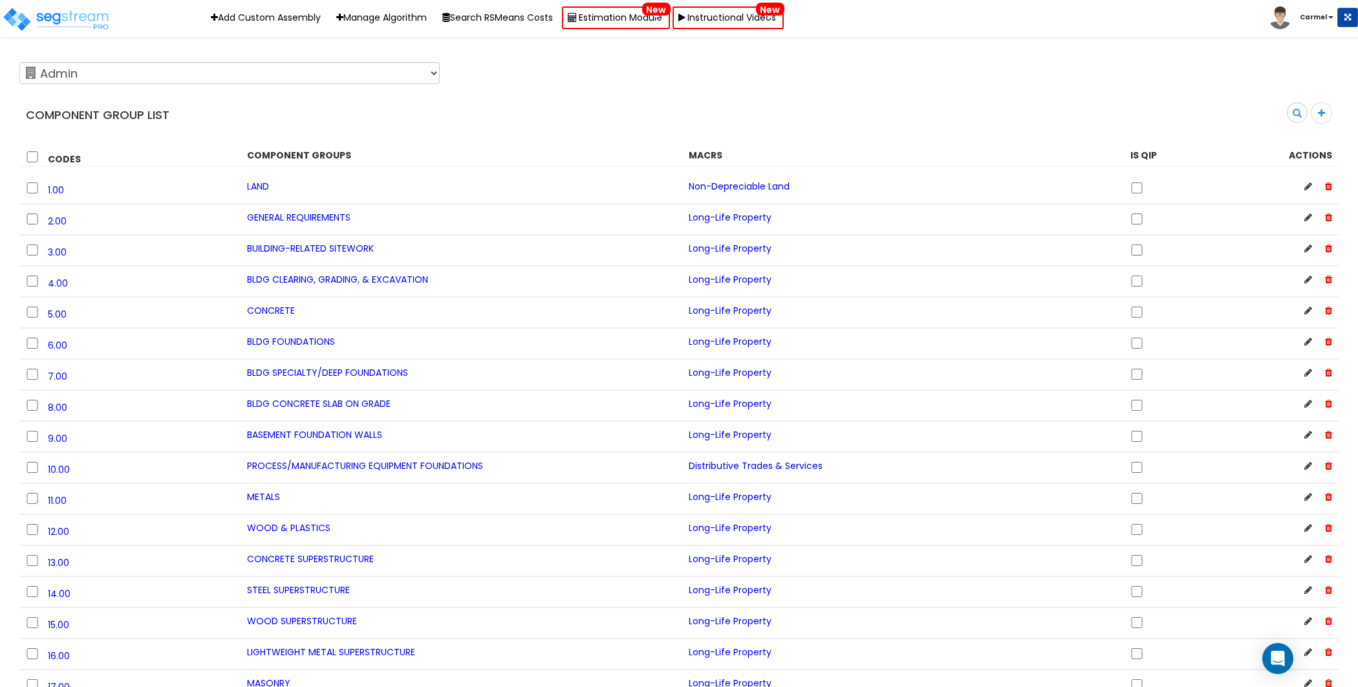
click at [911, 110] on div "Search" at bounding box center [1013, 117] width 669 height 30
click at [973, 101] on div "Component Group List Search" at bounding box center [679, 95] width 1339 height 76
click at [1311, 188] on icon at bounding box center [1309, 186] width 8 height 9
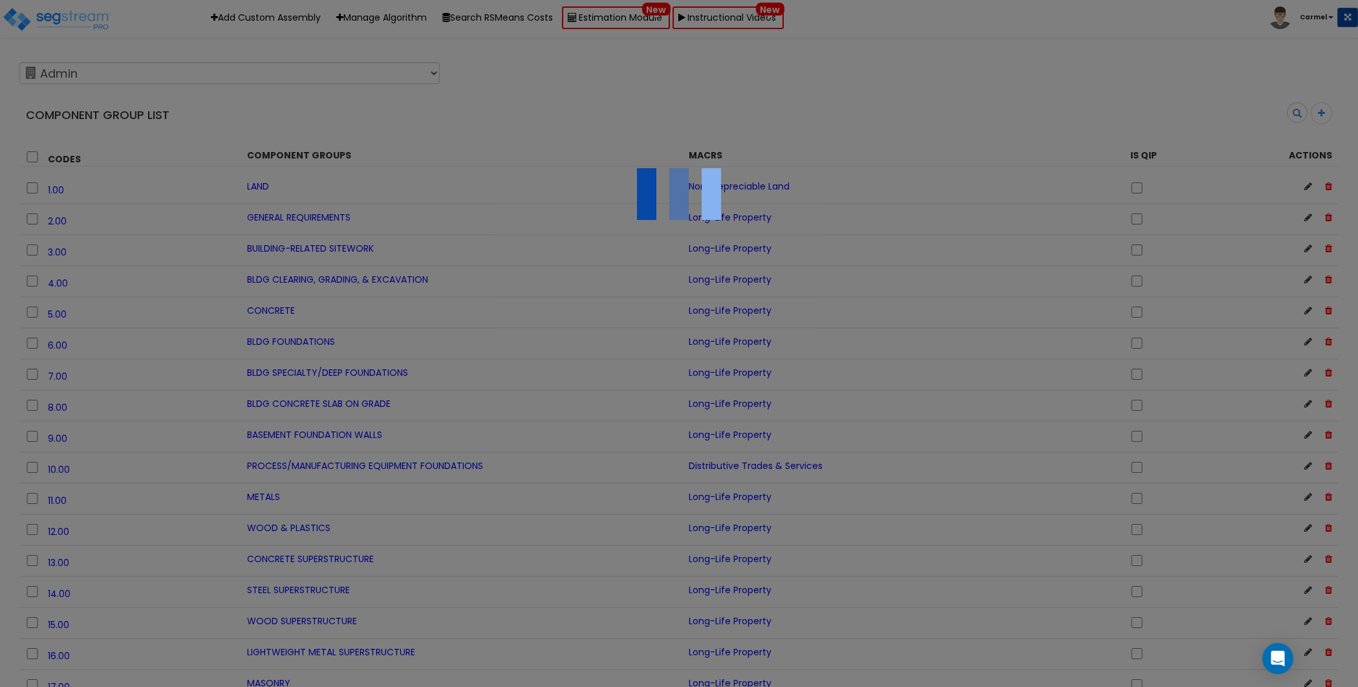
click at [1311, 188] on div at bounding box center [679, 343] width 1358 height 687
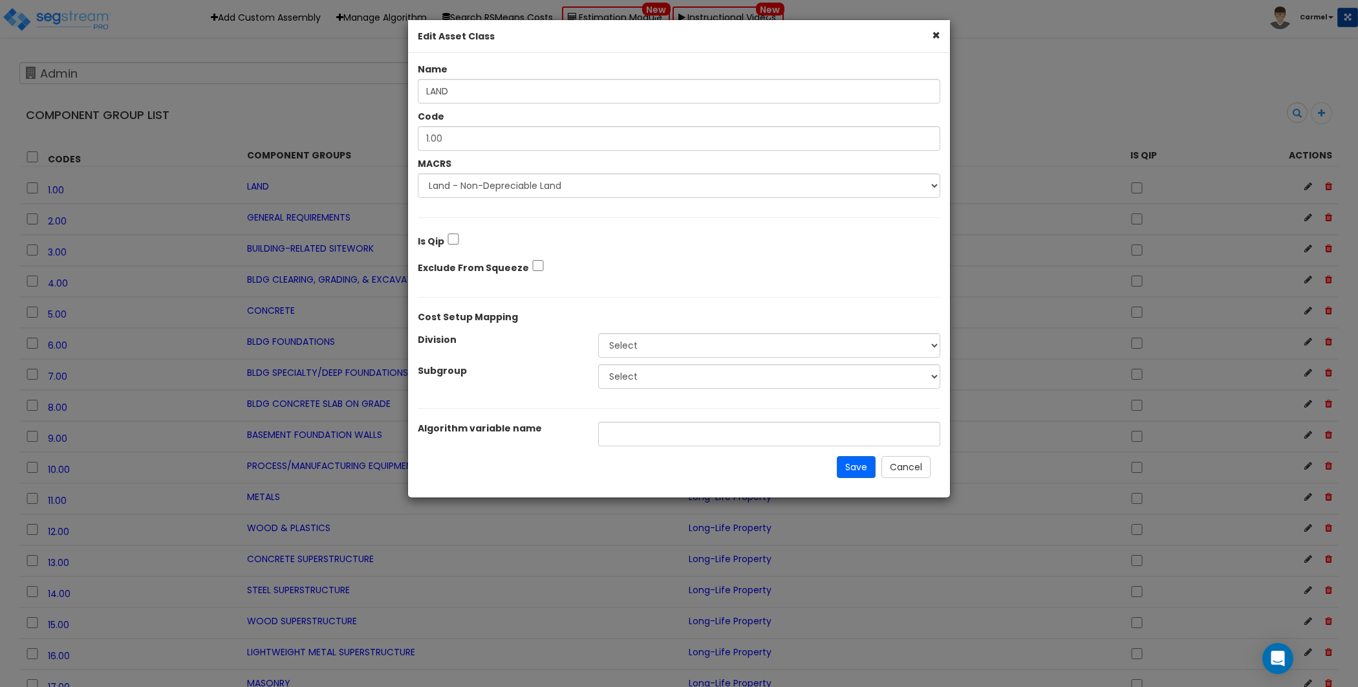
click at [935, 36] on button "×" at bounding box center [936, 35] width 8 height 14
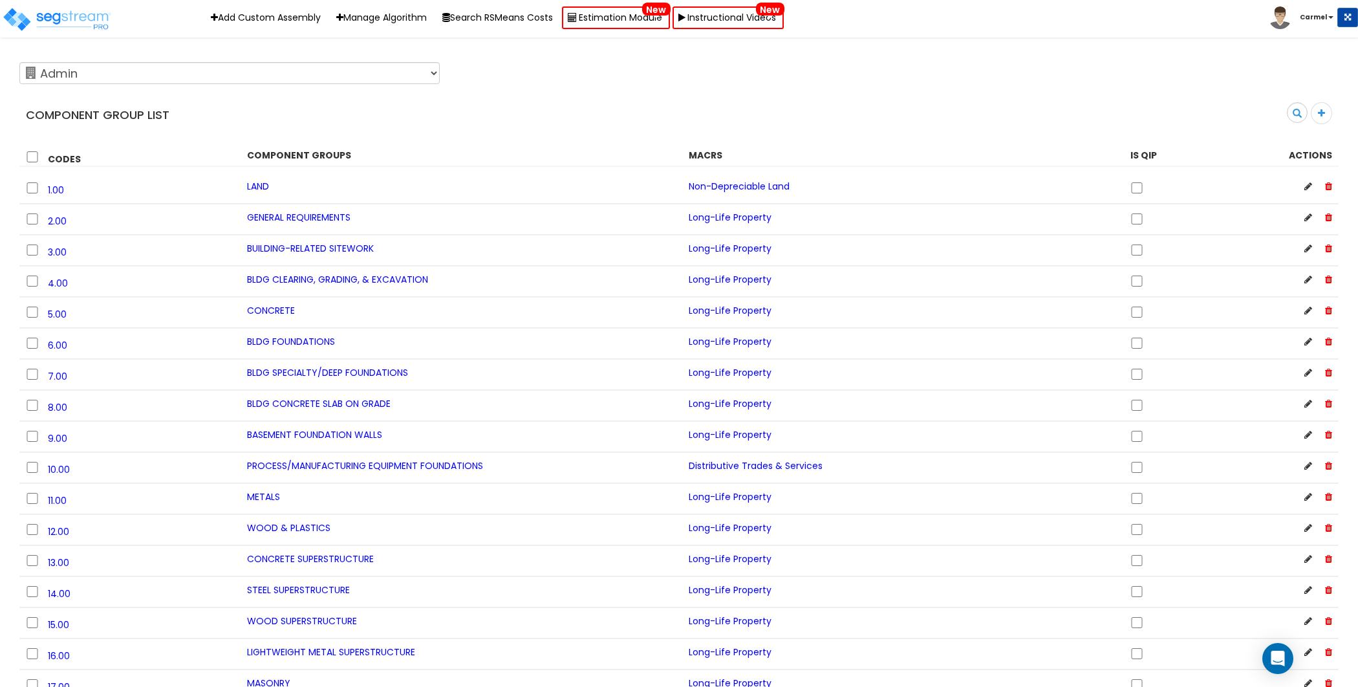
click at [1039, 110] on div "Search" at bounding box center [1013, 117] width 669 height 30
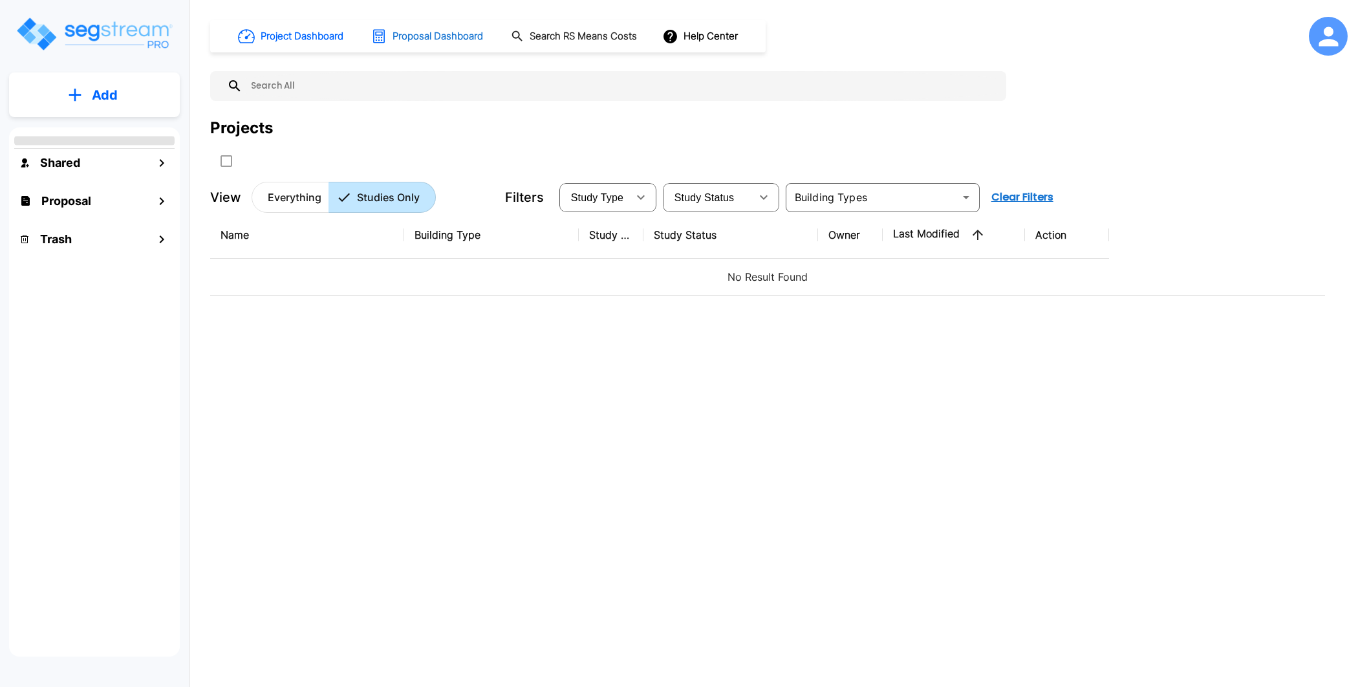
click at [436, 36] on h1 "Proposal Dashboard" at bounding box center [438, 36] width 91 height 15
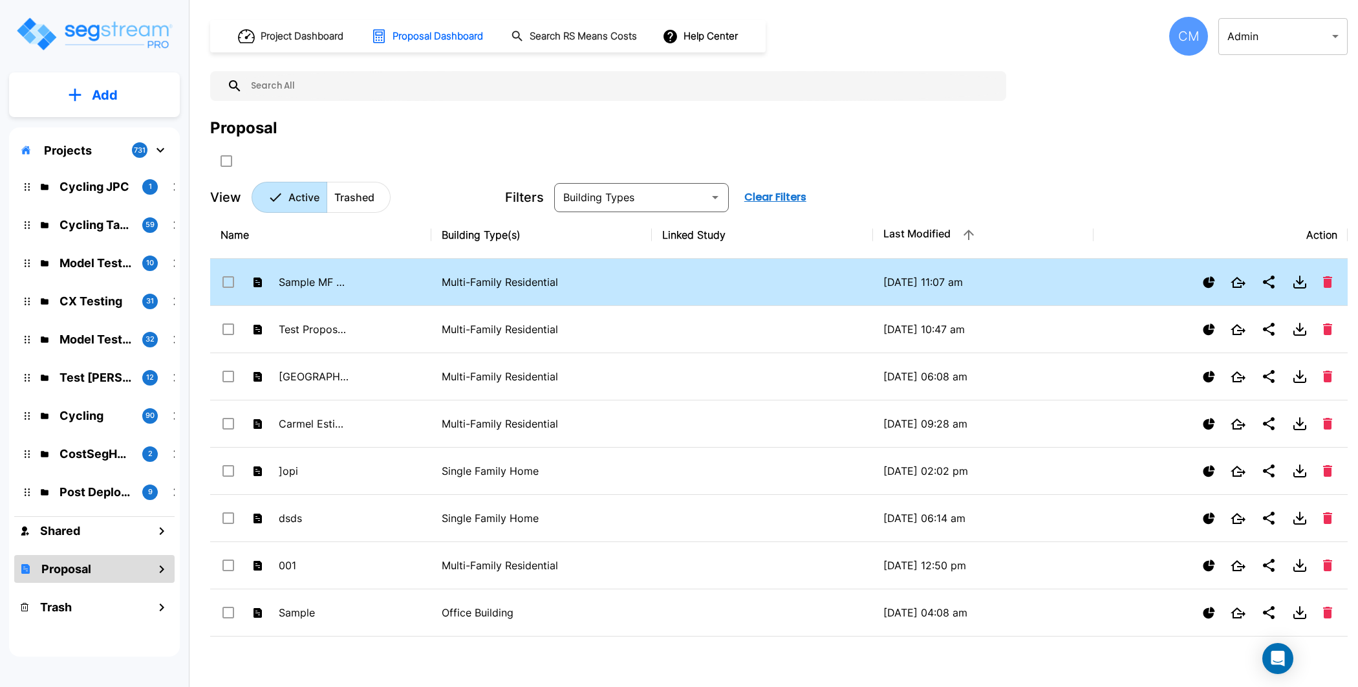
click at [587, 293] on td "Multi-Family Residential" at bounding box center [541, 282] width 221 height 47
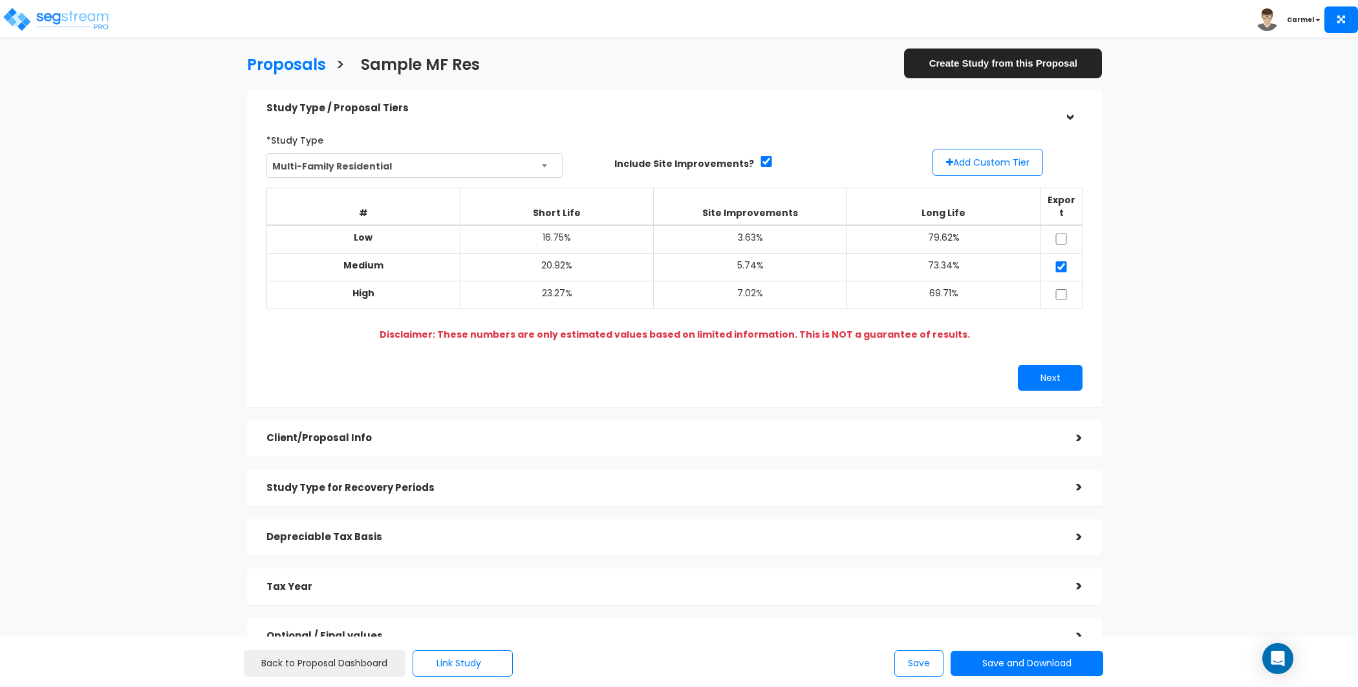
scroll to position [92, 0]
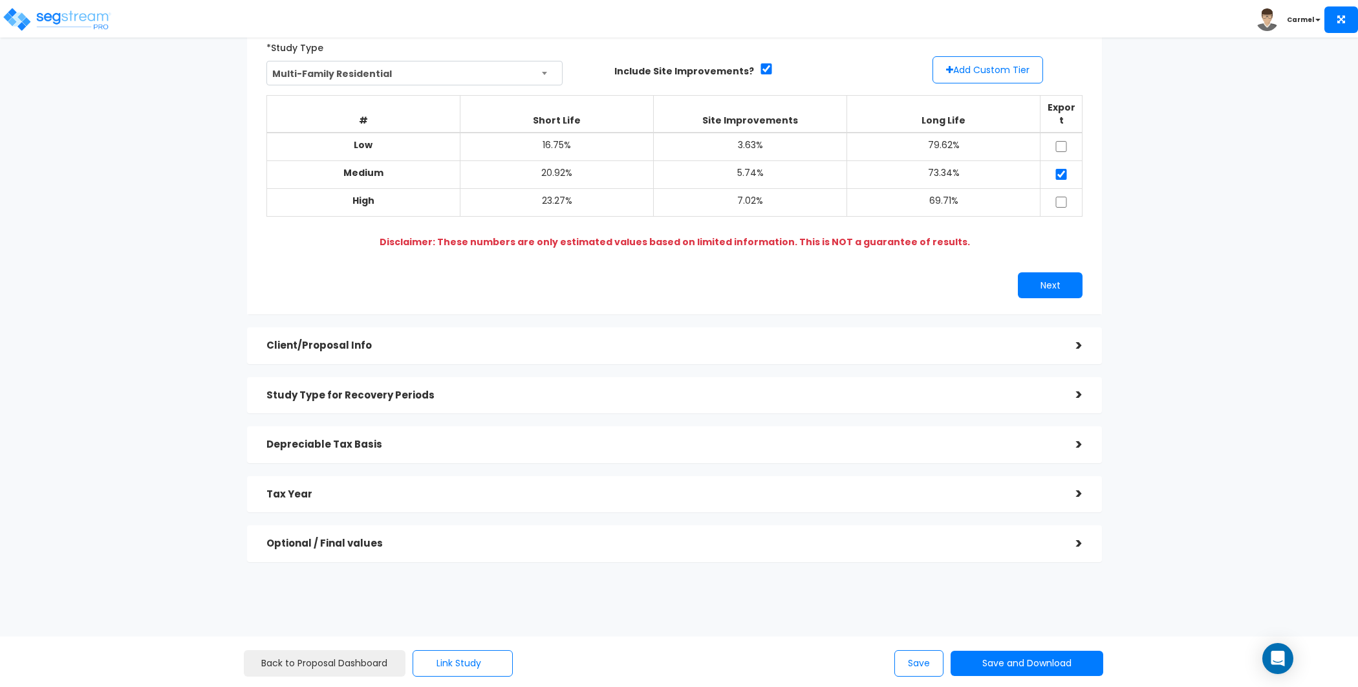
click at [435, 538] on h5 "Optional / Final values" at bounding box center [661, 543] width 790 height 11
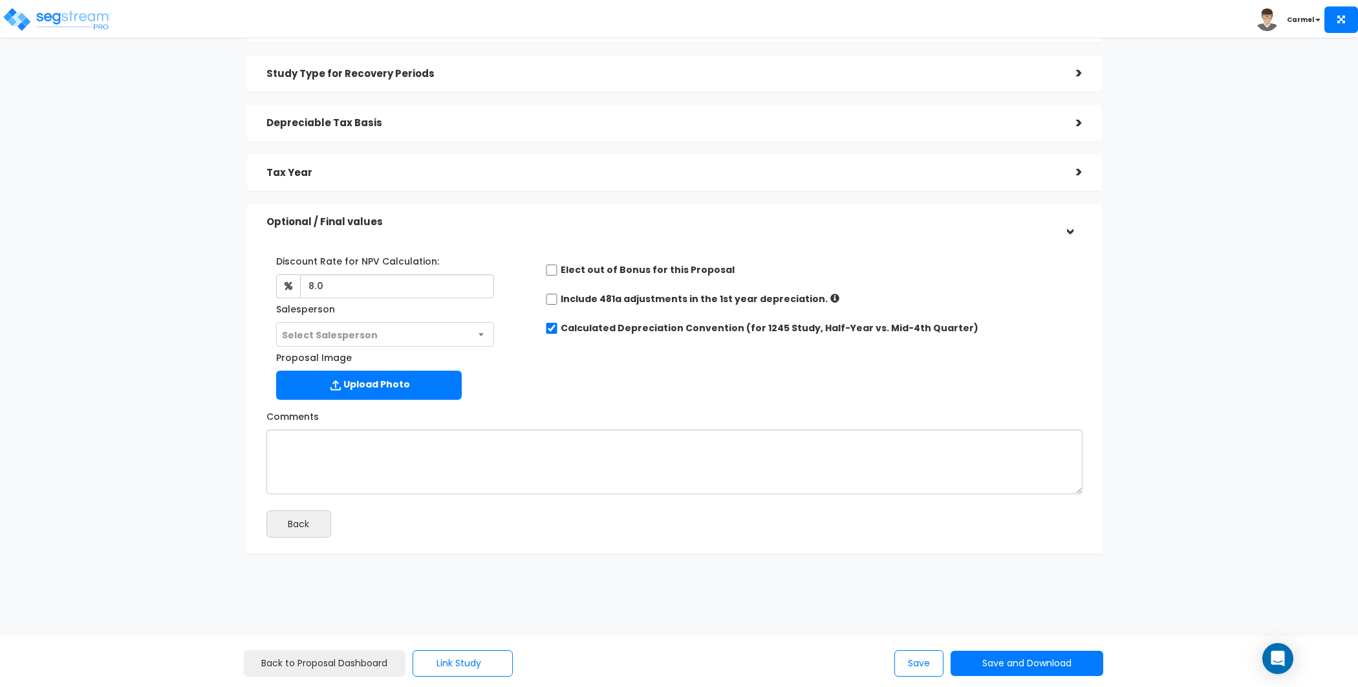
scroll to position [138, 0]
